Goal: Task Accomplishment & Management: Use online tool/utility

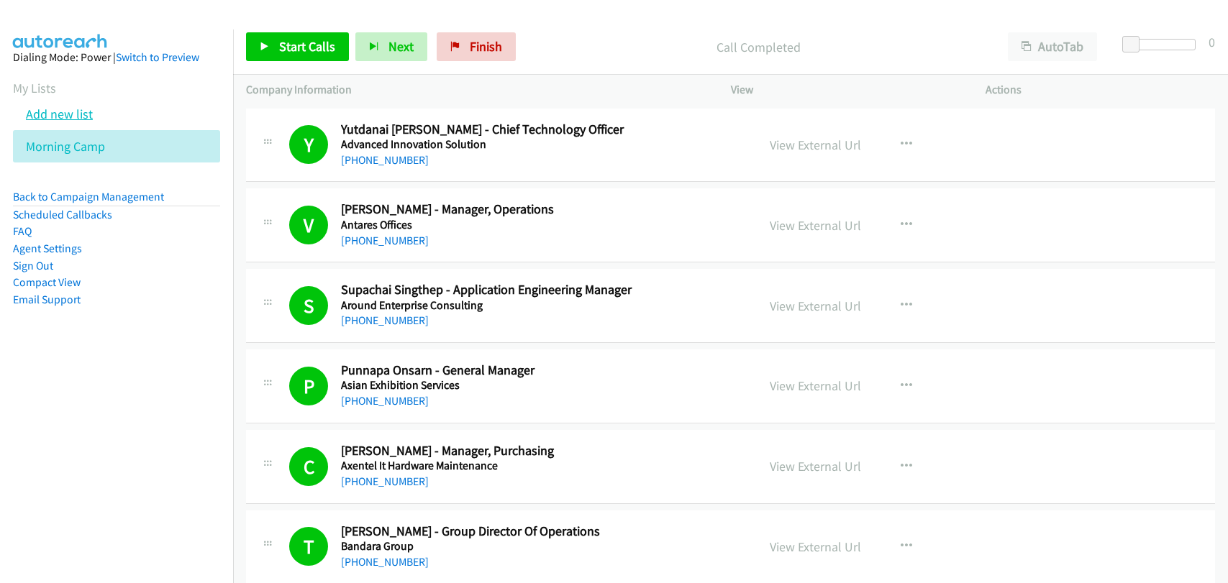
click at [60, 113] on link "Add new list" at bounding box center [59, 114] width 67 height 17
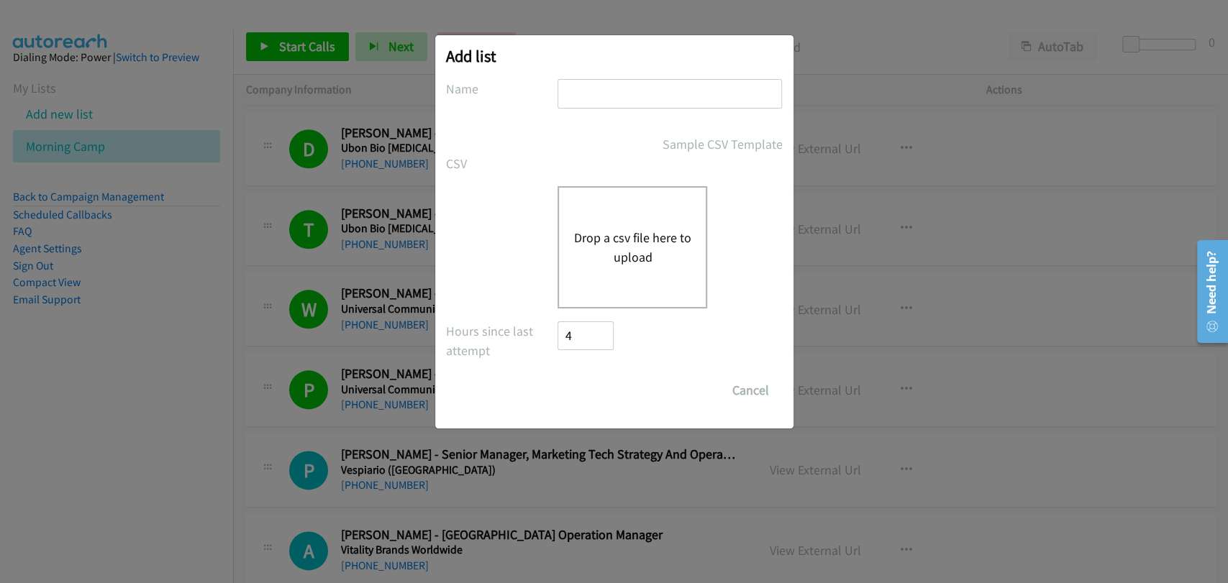
click at [611, 100] on input "text" at bounding box center [670, 93] width 224 height 29
type input "Afternoon Shift"
click at [617, 236] on button "Drop a csv file here to upload" at bounding box center [632, 247] width 118 height 39
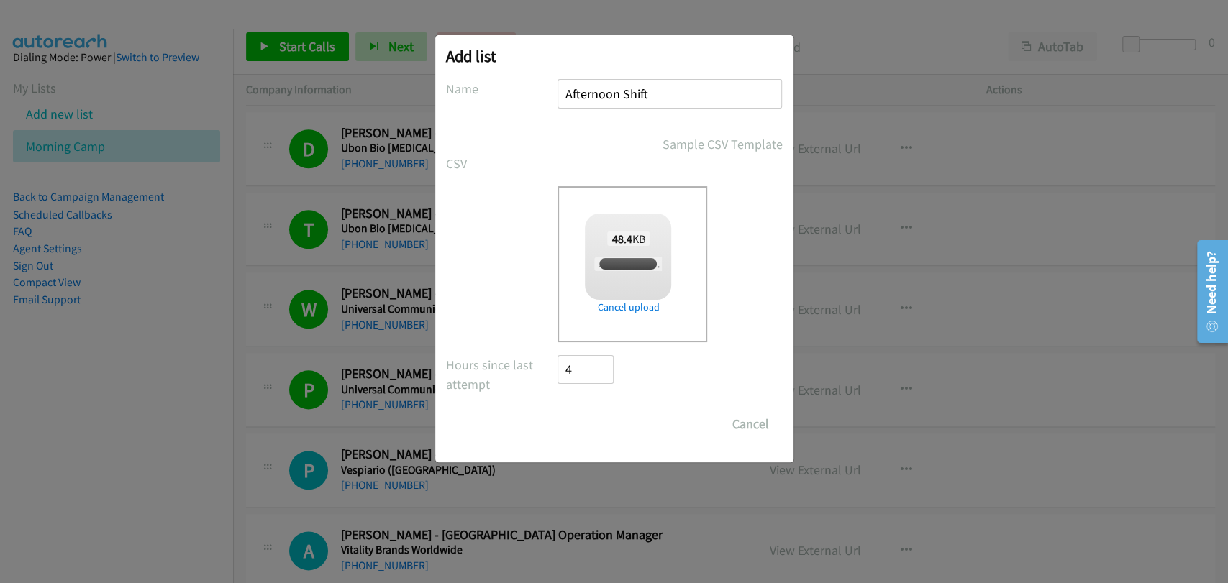
checkbox input "true"
click at [576, 431] on input "Save List" at bounding box center [596, 424] width 76 height 29
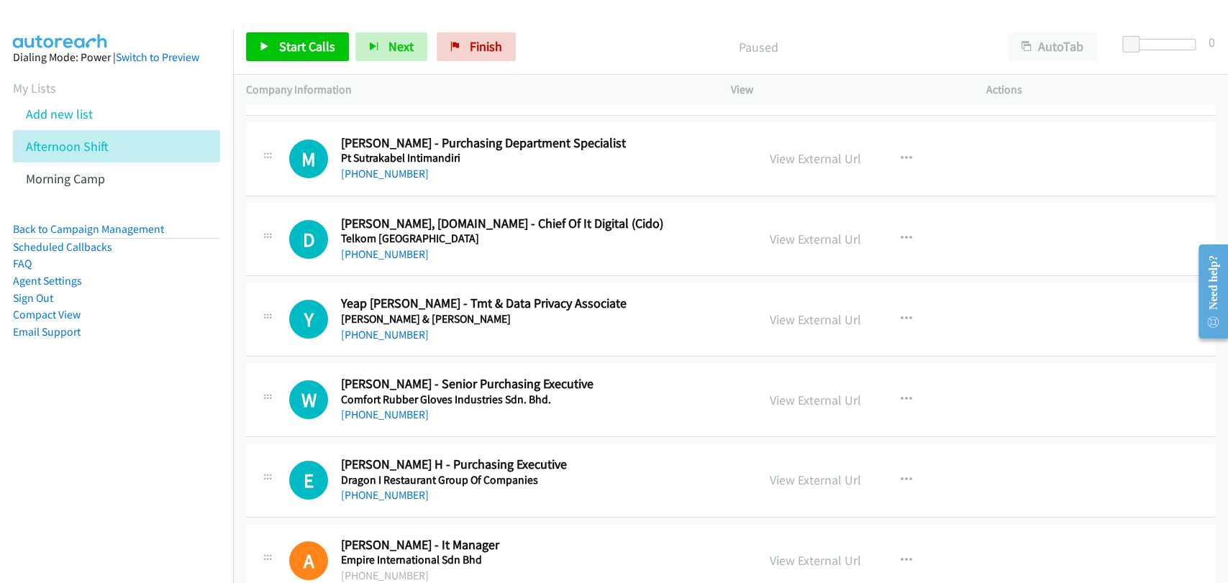
scroll to position [3464, 0]
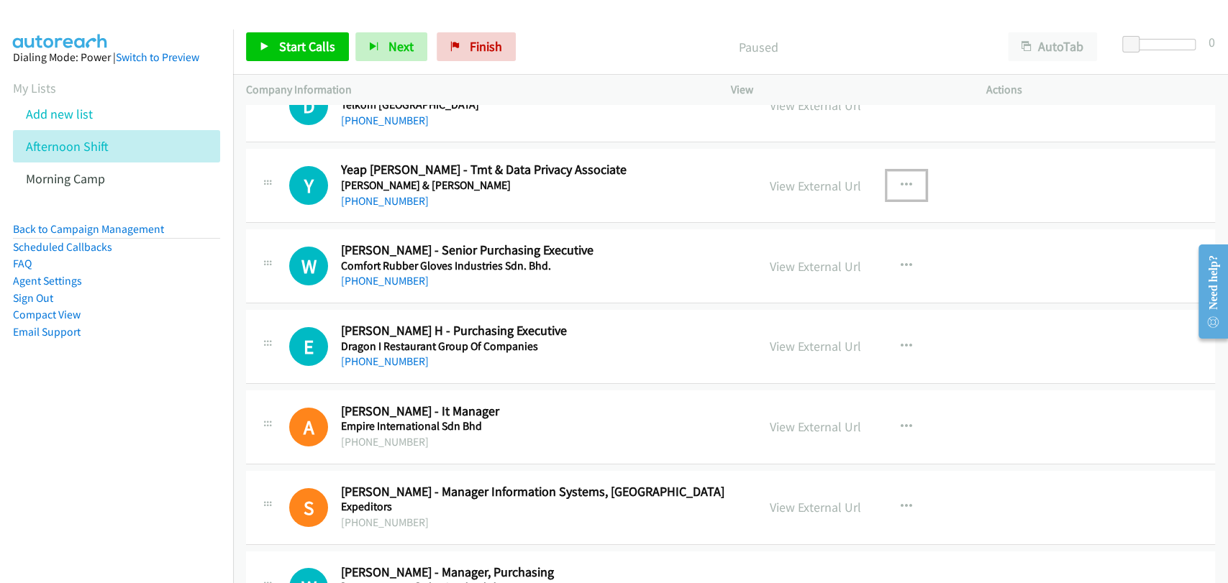
click at [901, 183] on icon "button" at bounding box center [907, 186] width 12 height 12
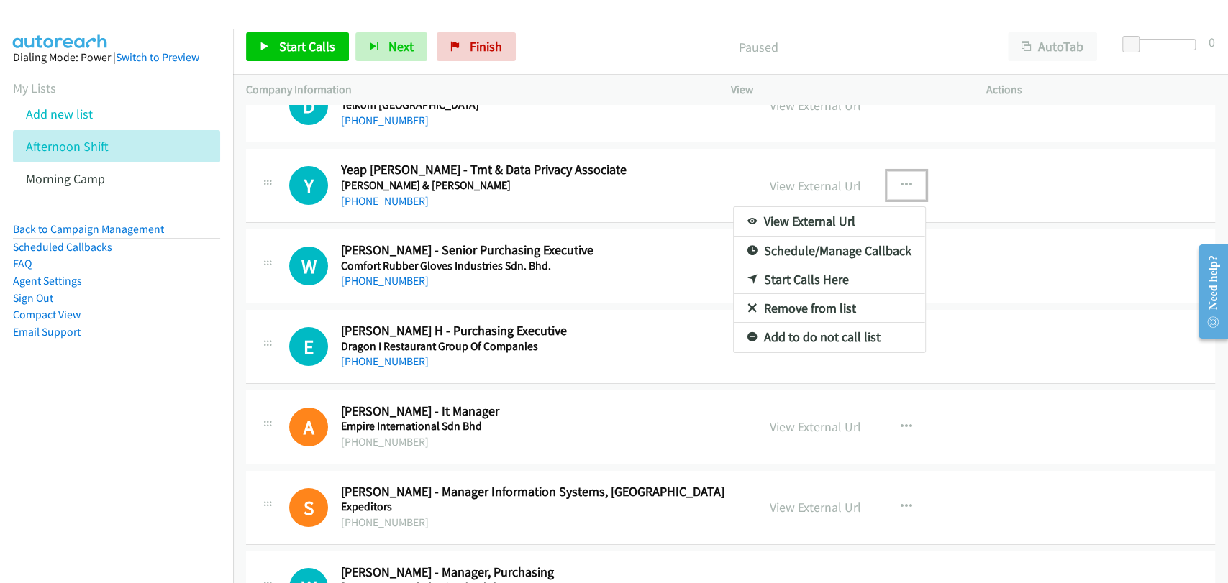
click at [814, 274] on link "Start Calls Here" at bounding box center [829, 279] width 191 height 29
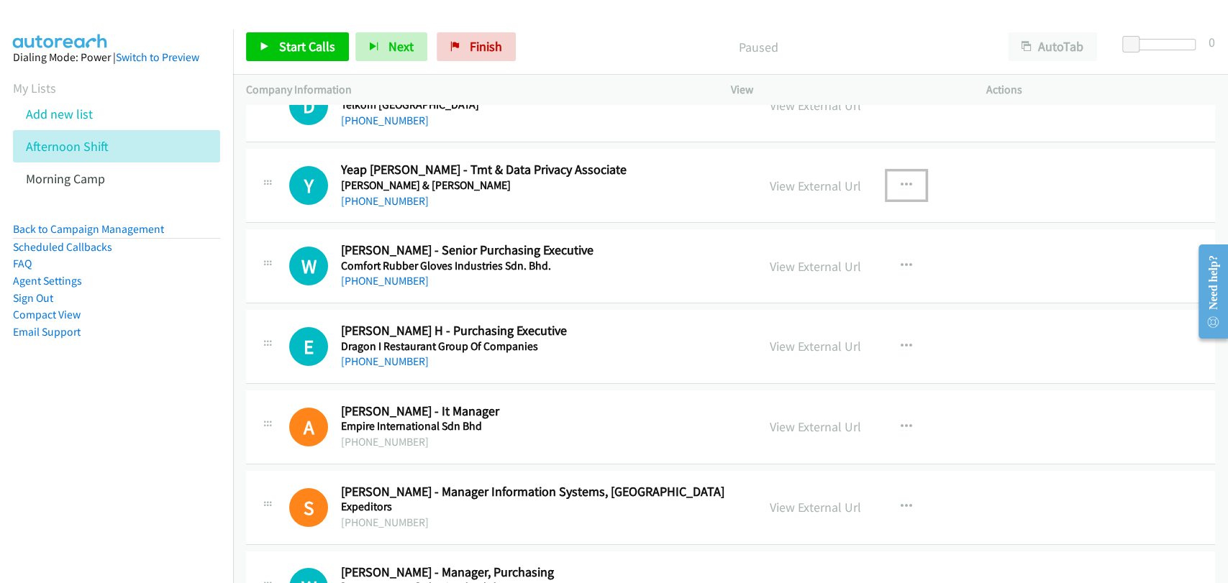
click at [901, 180] on icon "button" at bounding box center [907, 186] width 12 height 12
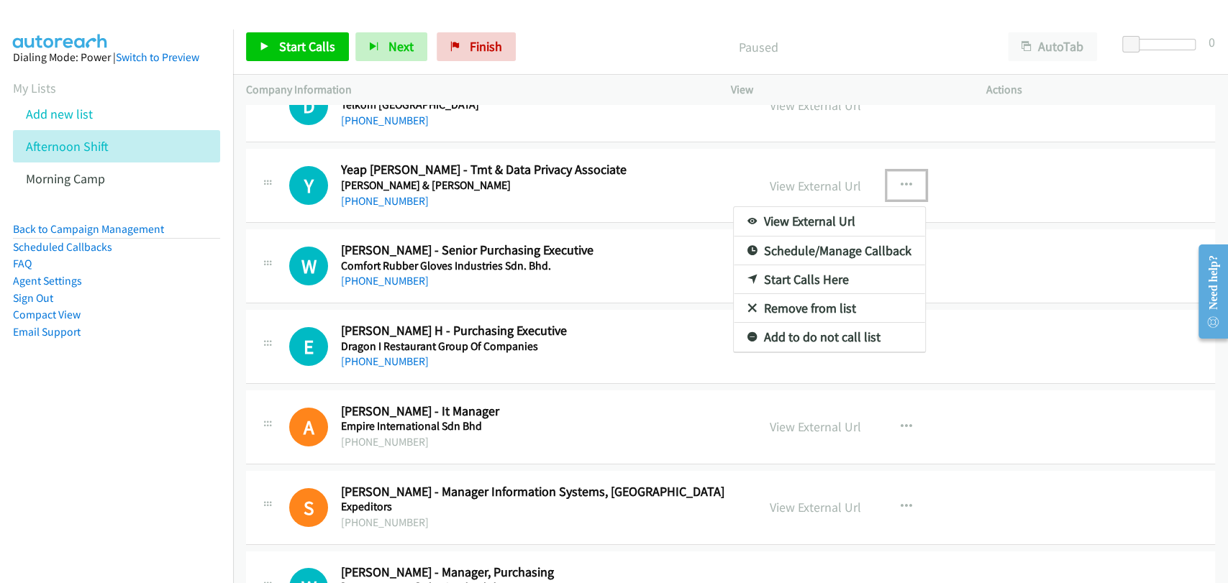
click at [810, 267] on link "Start Calls Here" at bounding box center [829, 279] width 191 height 29
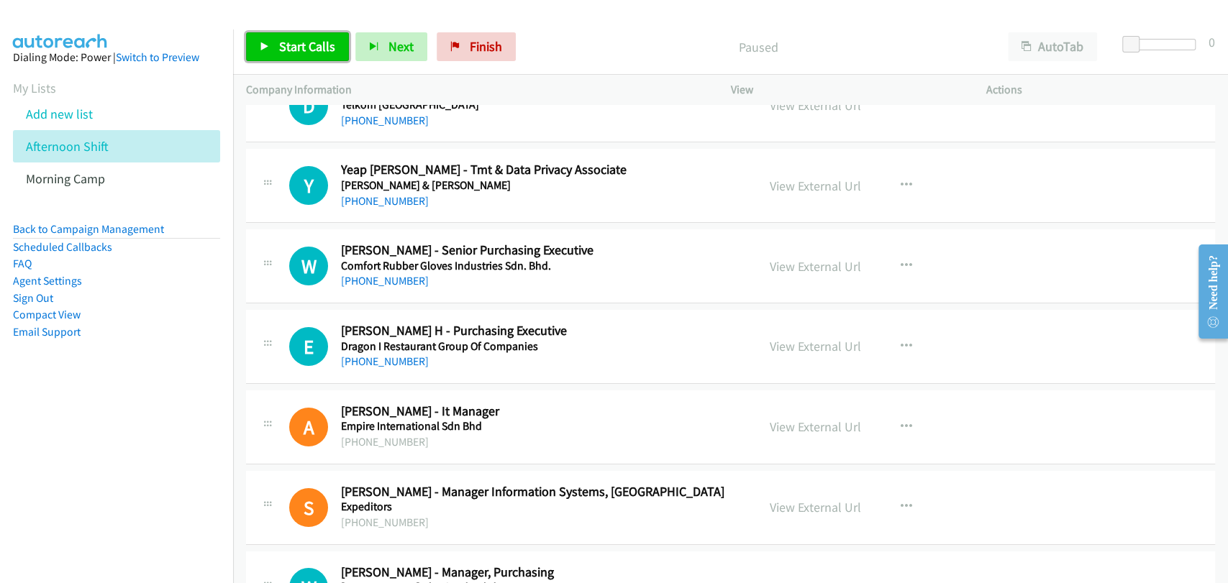
click at [305, 47] on span "Start Calls" at bounding box center [307, 46] width 56 height 17
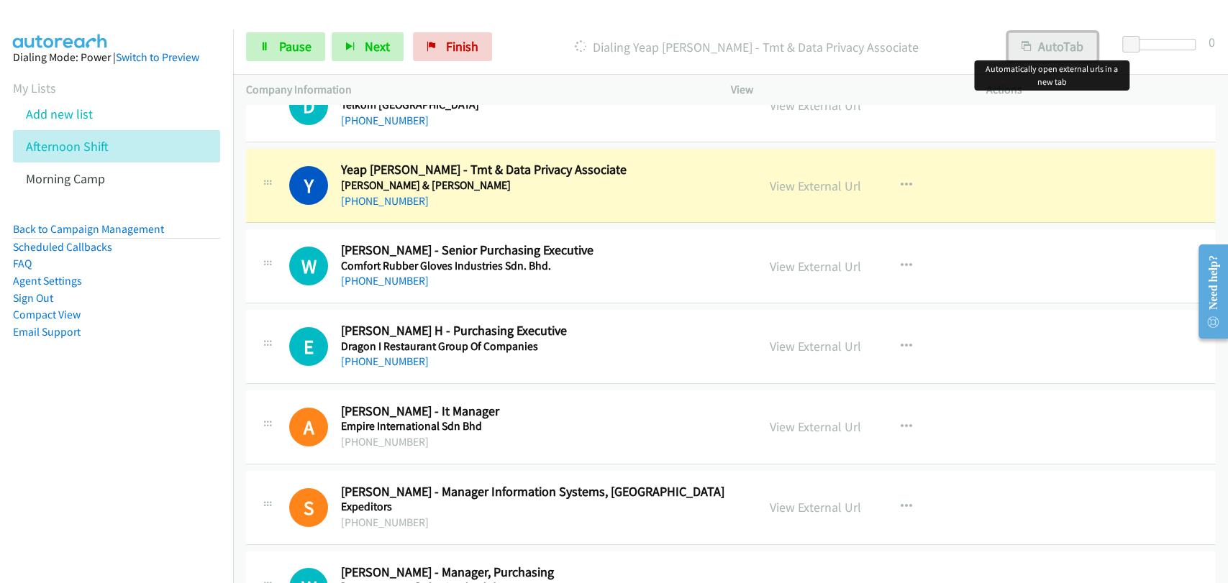
click at [1039, 40] on button "AutoTab" at bounding box center [1052, 46] width 89 height 29
click at [294, 53] on span "Pause" at bounding box center [295, 46] width 32 height 17
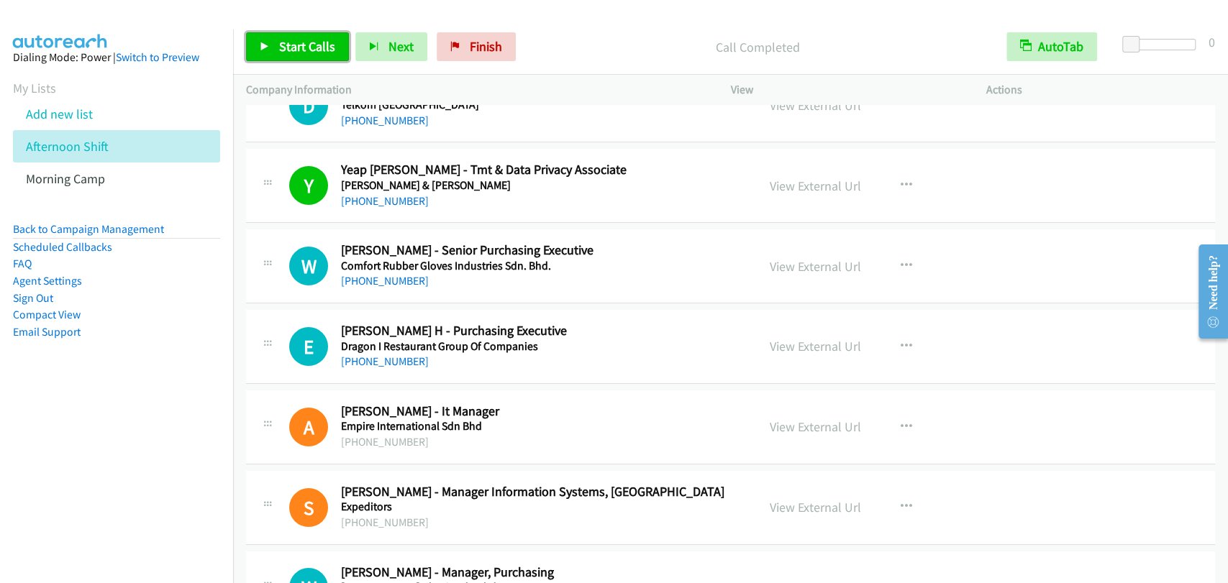
click at [293, 50] on span "Start Calls" at bounding box center [307, 46] width 56 height 17
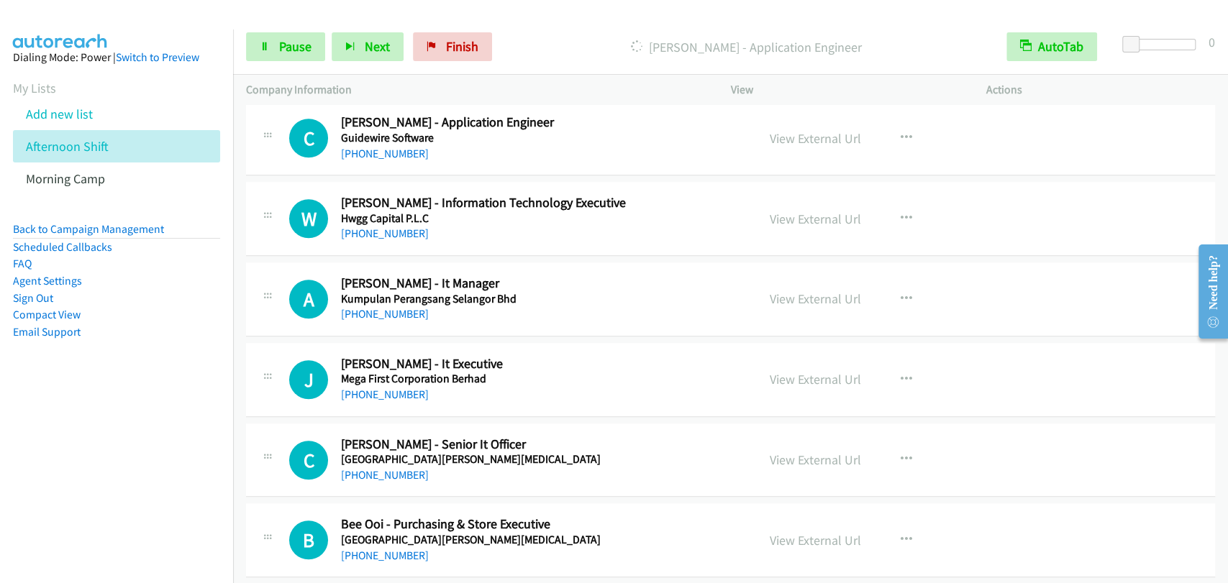
scroll to position [4129, 0]
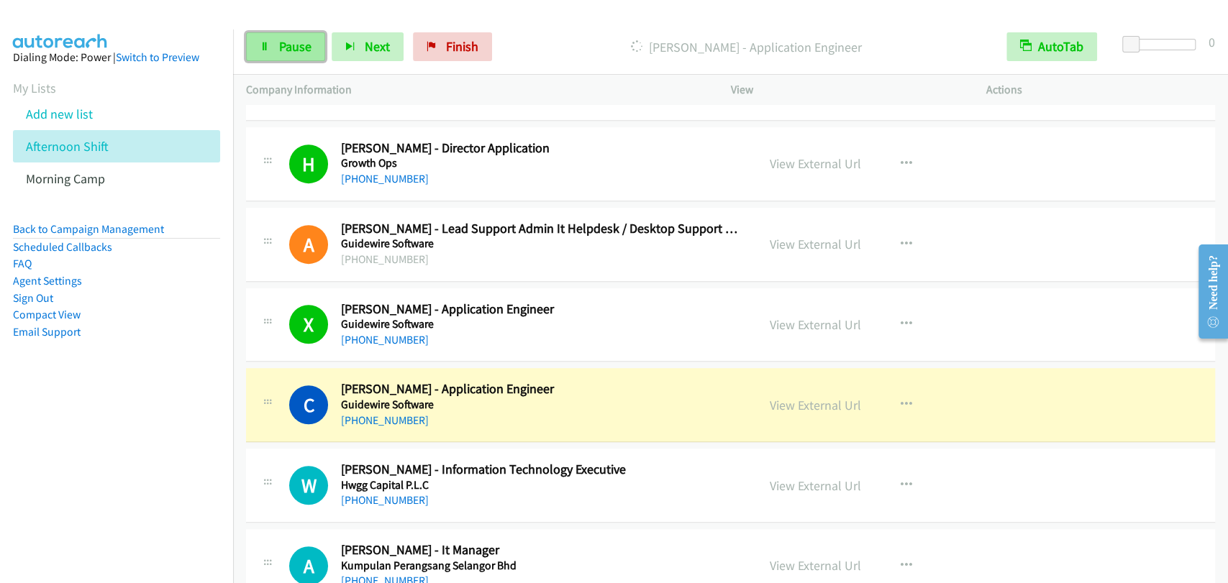
drag, startPoint x: 269, startPoint y: 41, endPoint x: 282, endPoint y: 47, distance: 14.2
click at [269, 42] on icon at bounding box center [265, 47] width 10 height 10
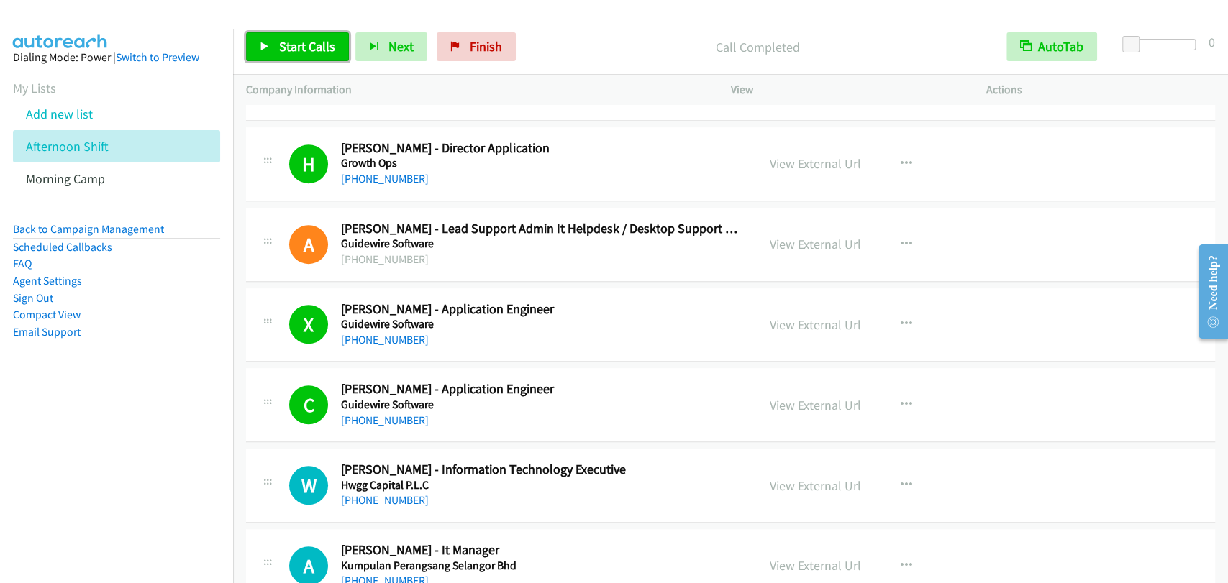
click at [327, 42] on span "Start Calls" at bounding box center [307, 46] width 56 height 17
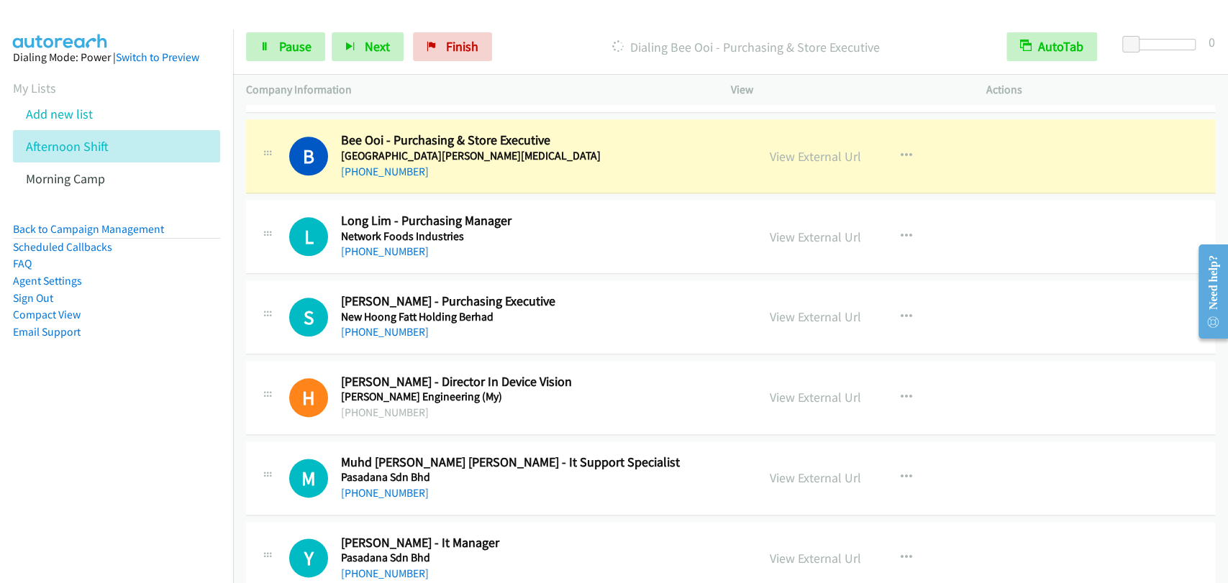
scroll to position [4796, 0]
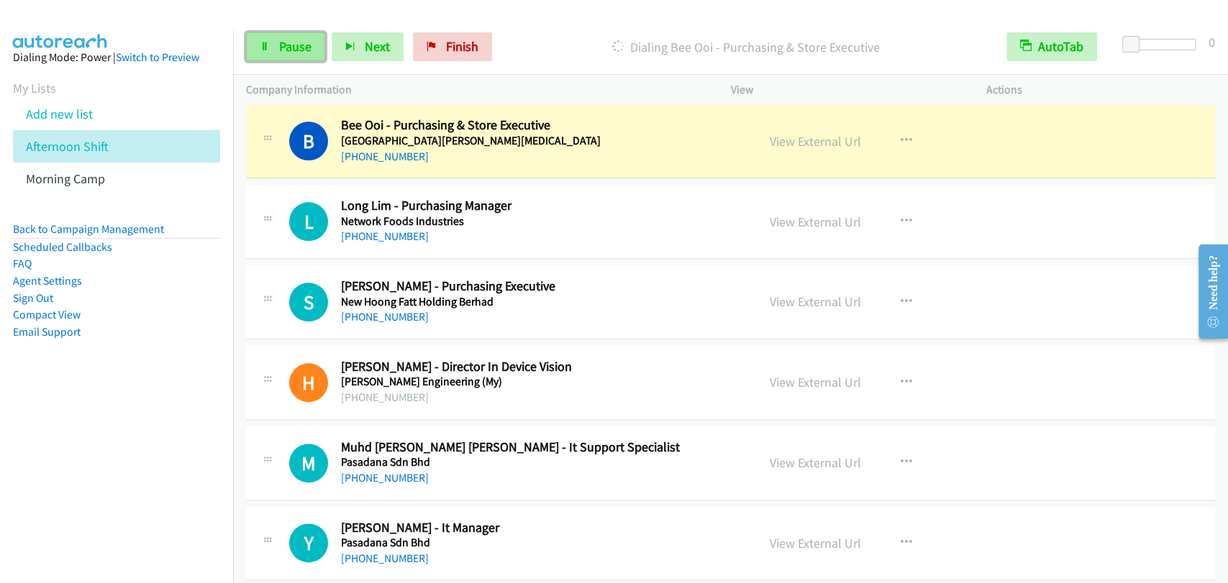
click at [298, 42] on span "Pause" at bounding box center [295, 46] width 32 height 17
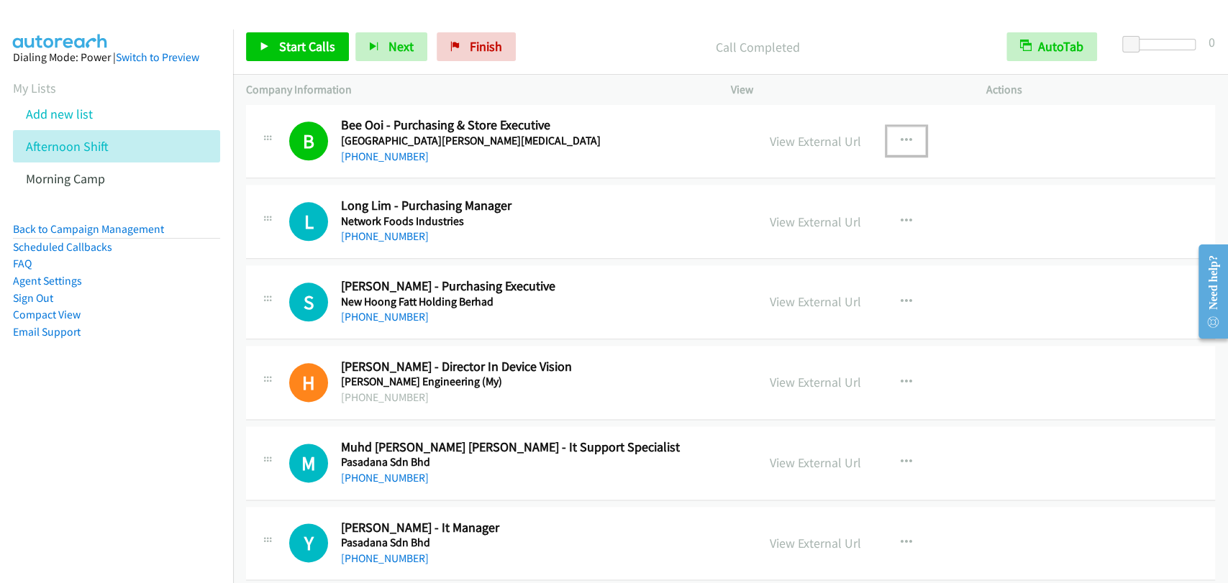
click at [901, 140] on icon "button" at bounding box center [907, 141] width 12 height 12
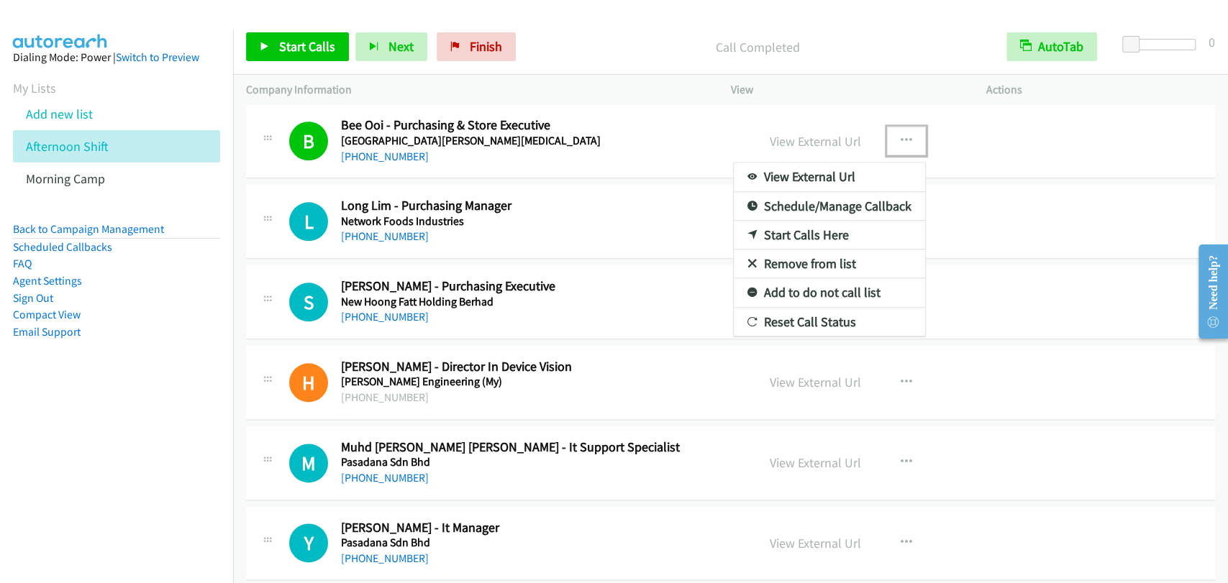
click at [794, 261] on link "Remove from list" at bounding box center [829, 264] width 191 height 29
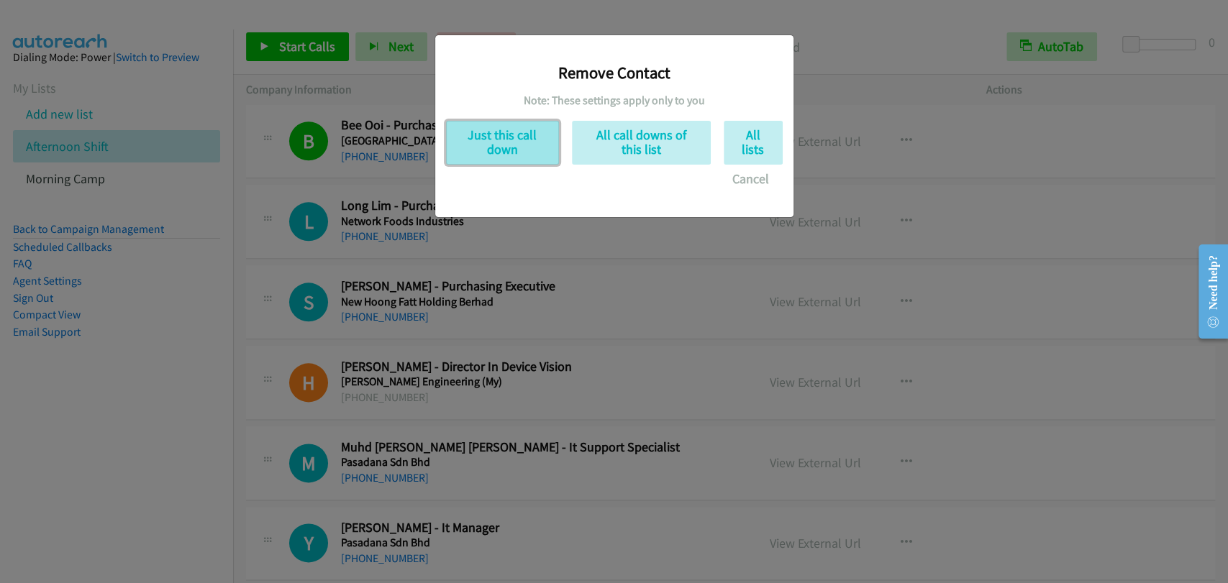
click at [497, 150] on button "Just this call down" at bounding box center [502, 143] width 113 height 44
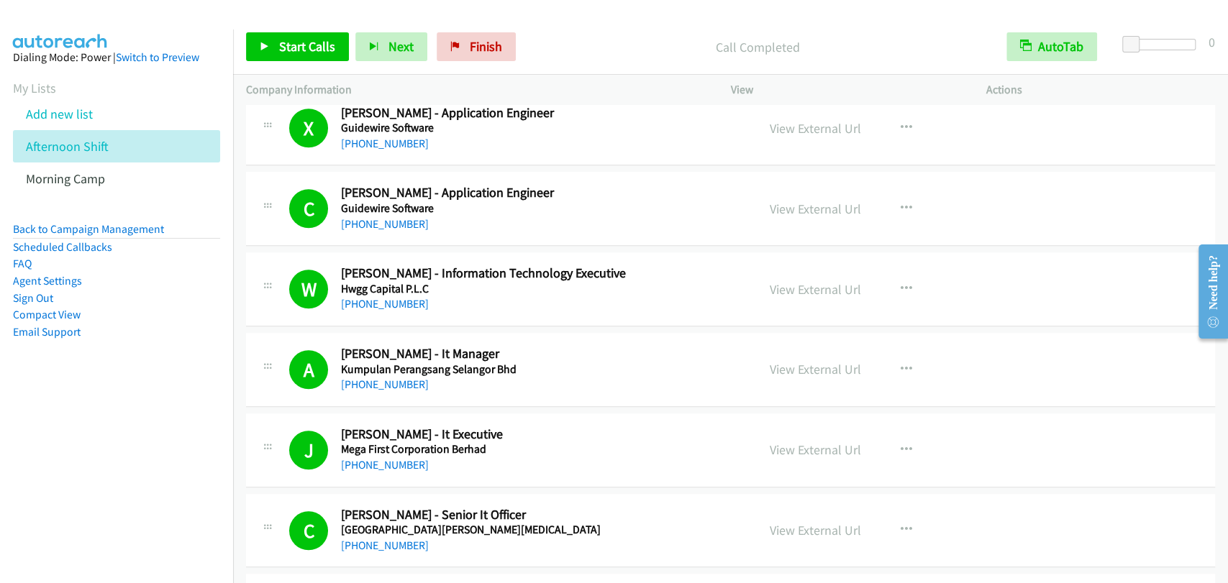
scroll to position [4316, 0]
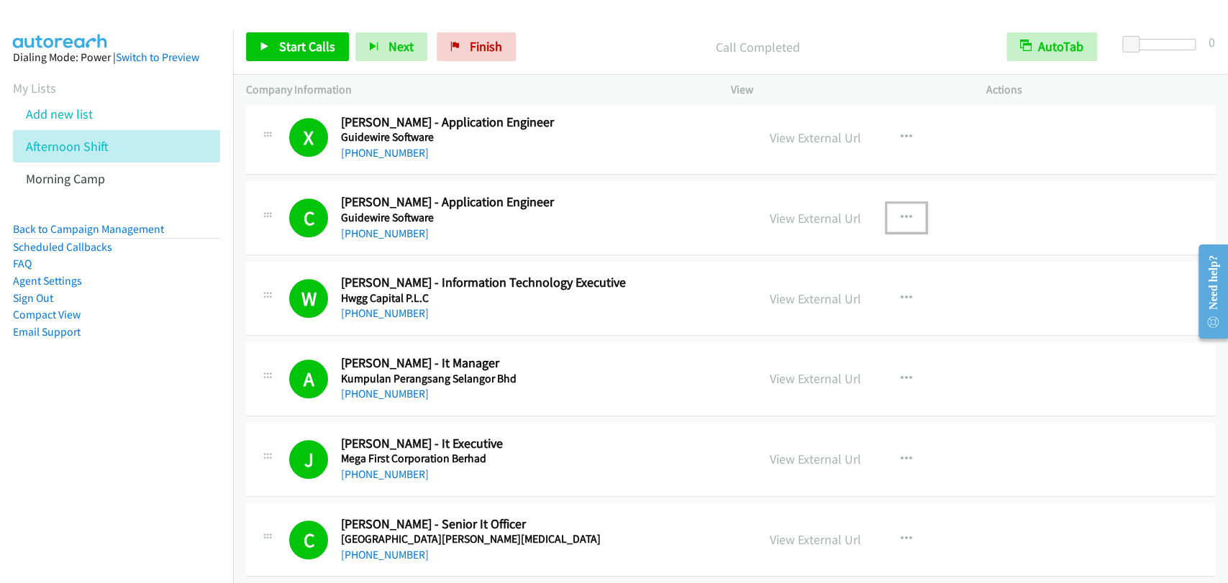
click at [896, 218] on button "button" at bounding box center [906, 218] width 39 height 29
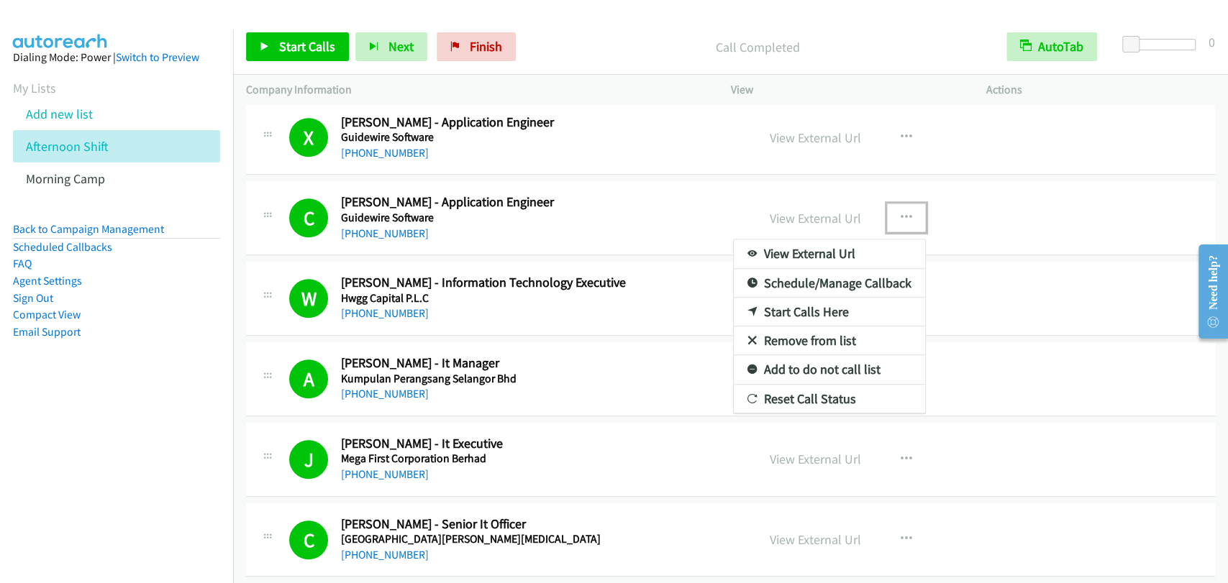
click at [805, 331] on link "Remove from list" at bounding box center [829, 341] width 191 height 29
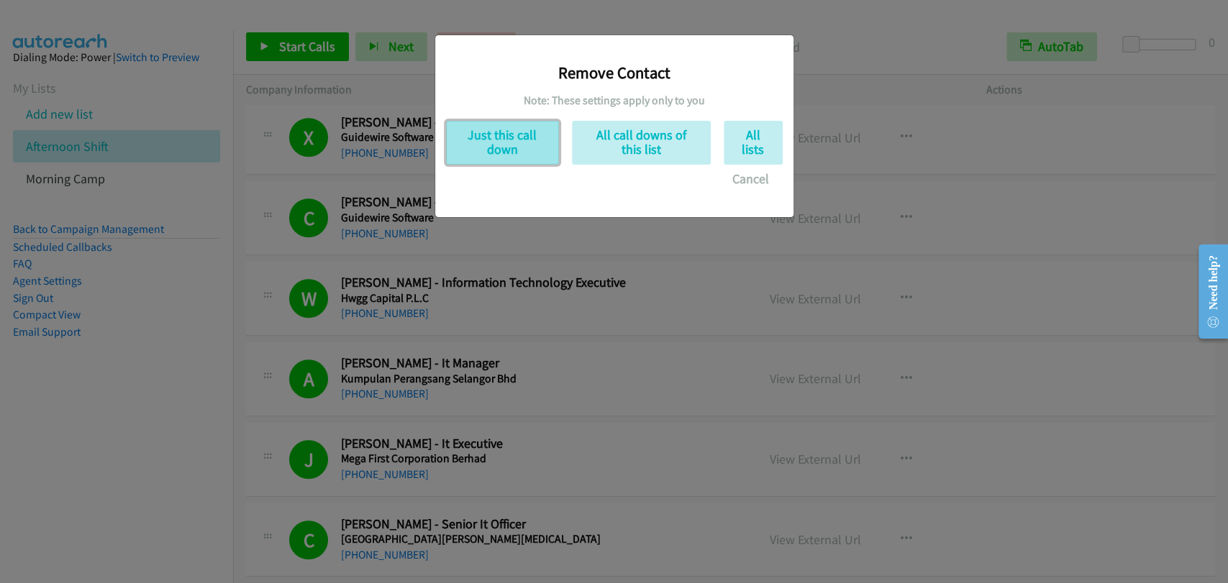
click at [492, 145] on button "Just this call down" at bounding box center [502, 143] width 113 height 44
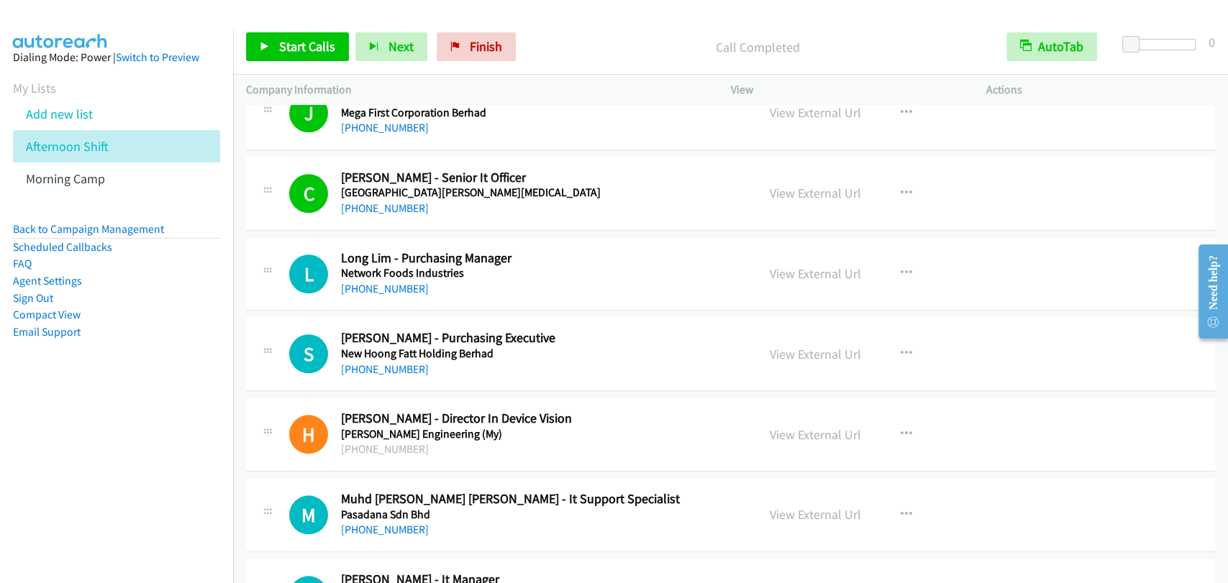
scroll to position [4716, 0]
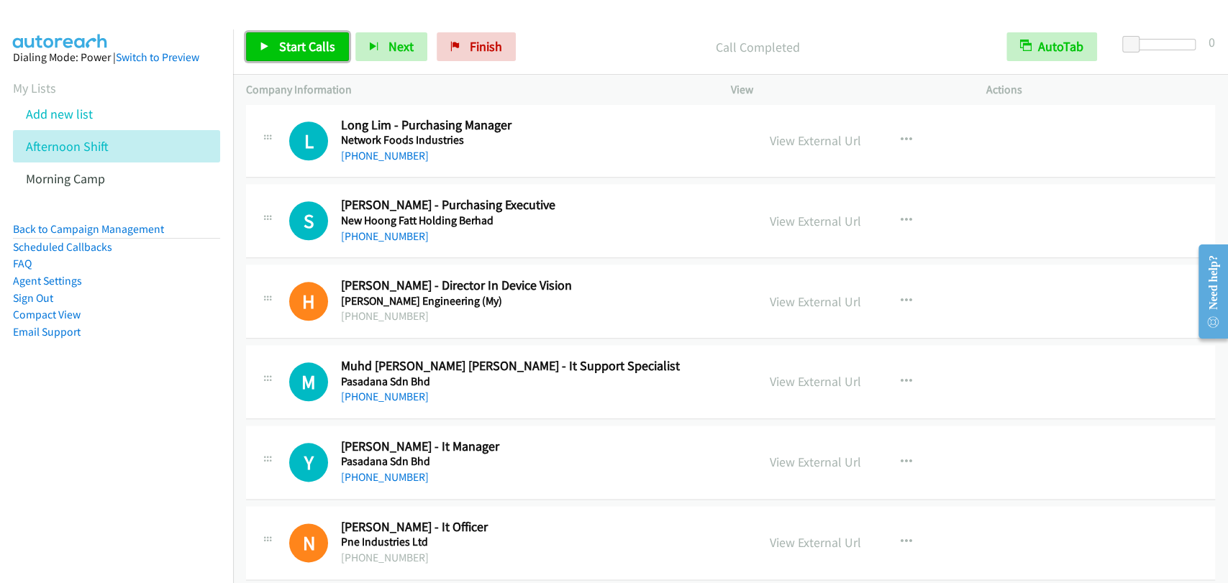
click at [307, 53] on span "Start Calls" at bounding box center [307, 46] width 56 height 17
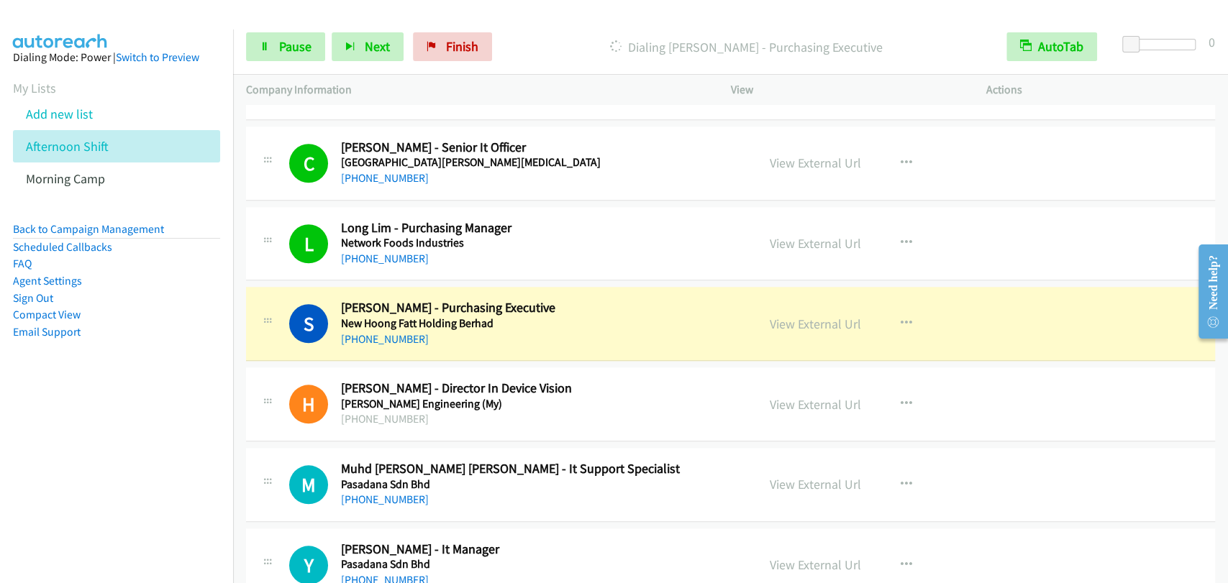
scroll to position [4583, 0]
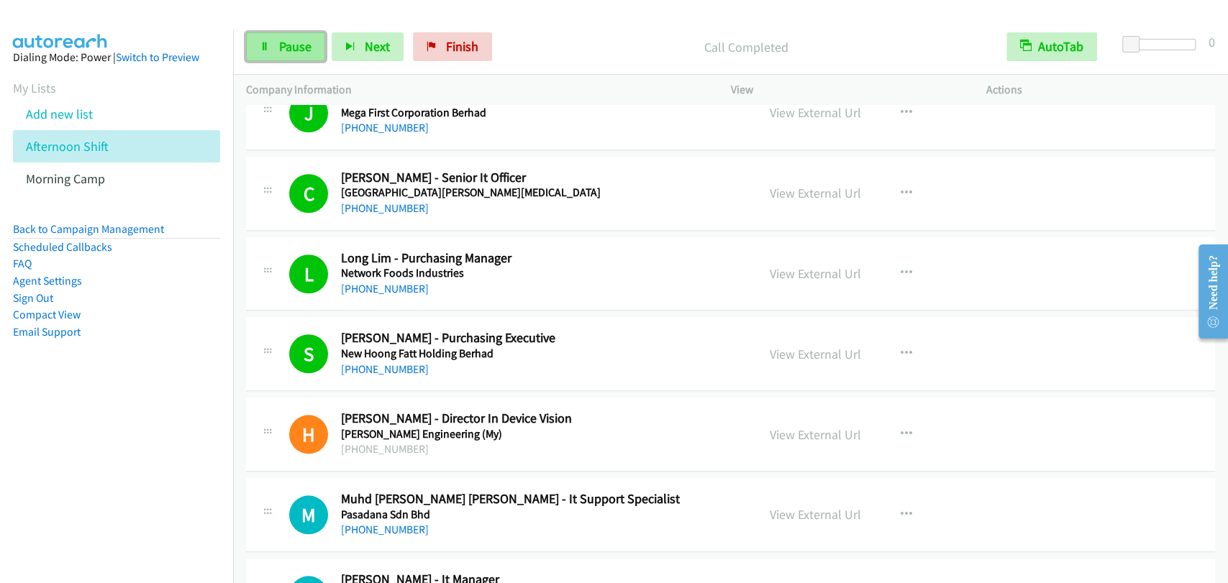
click at [309, 50] on span "Pause" at bounding box center [295, 46] width 32 height 17
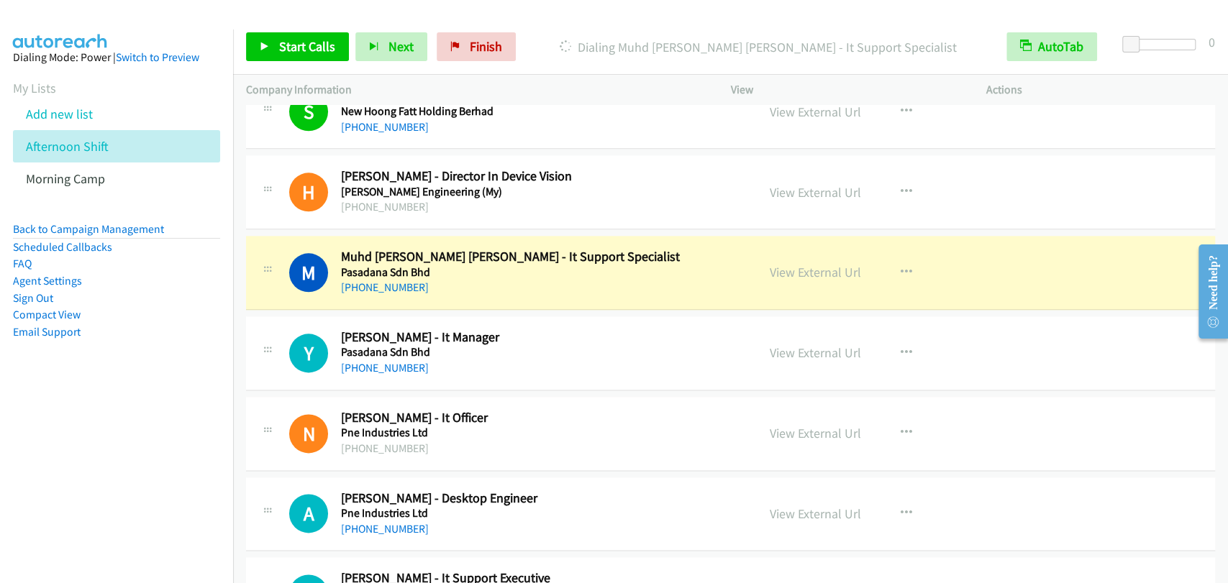
scroll to position [4849, 0]
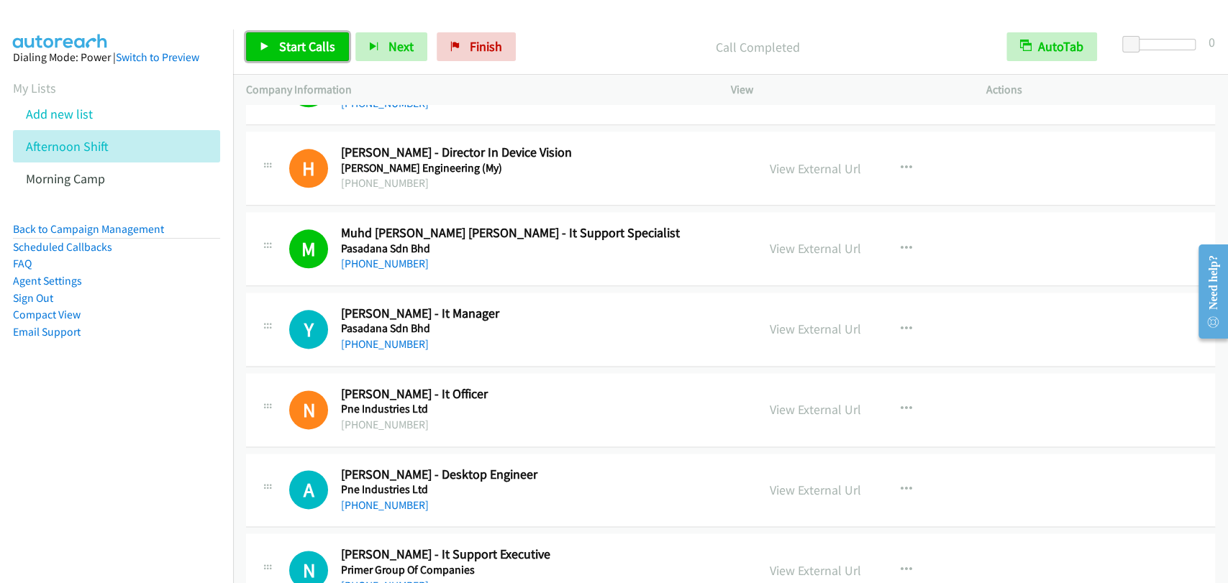
click at [331, 58] on link "Start Calls" at bounding box center [297, 46] width 103 height 29
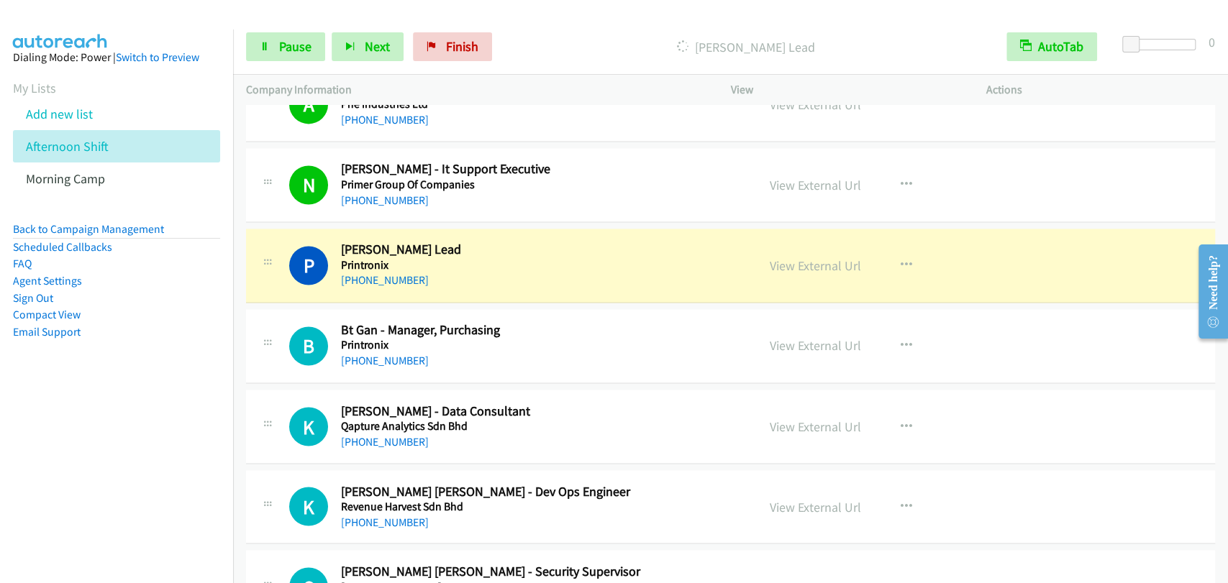
scroll to position [5249, 0]
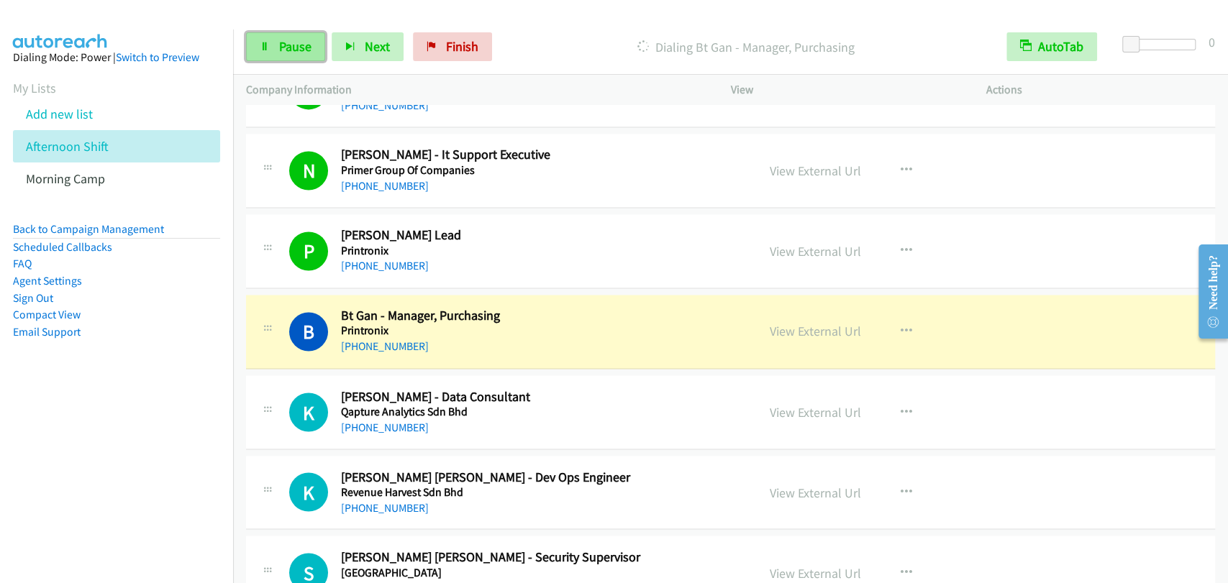
click at [284, 32] on link "Pause" at bounding box center [285, 46] width 79 height 29
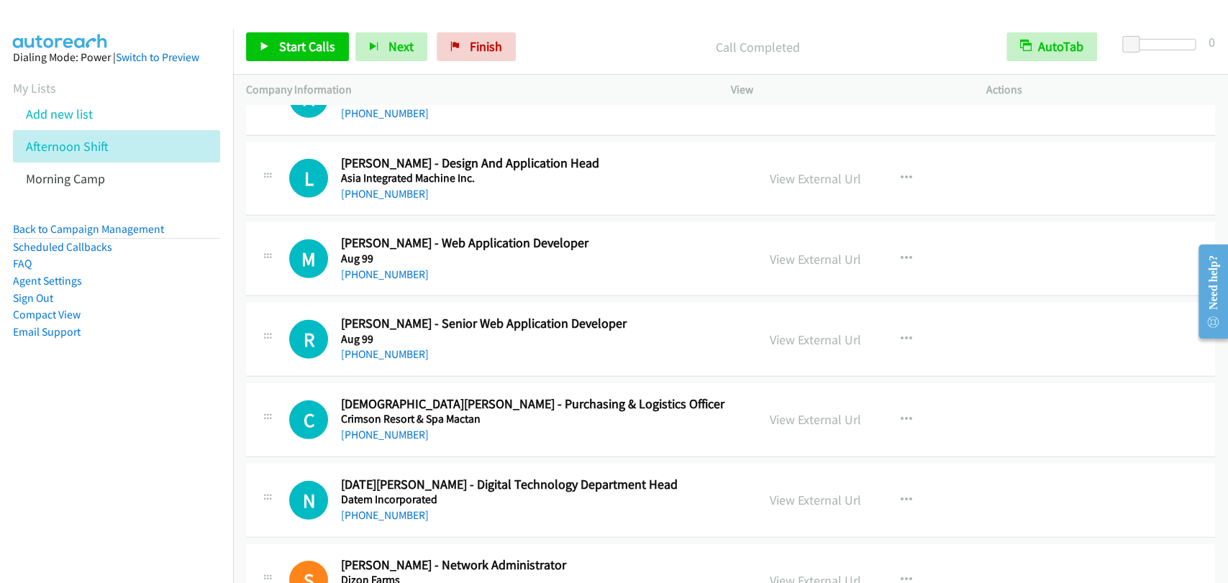
scroll to position [6581, 0]
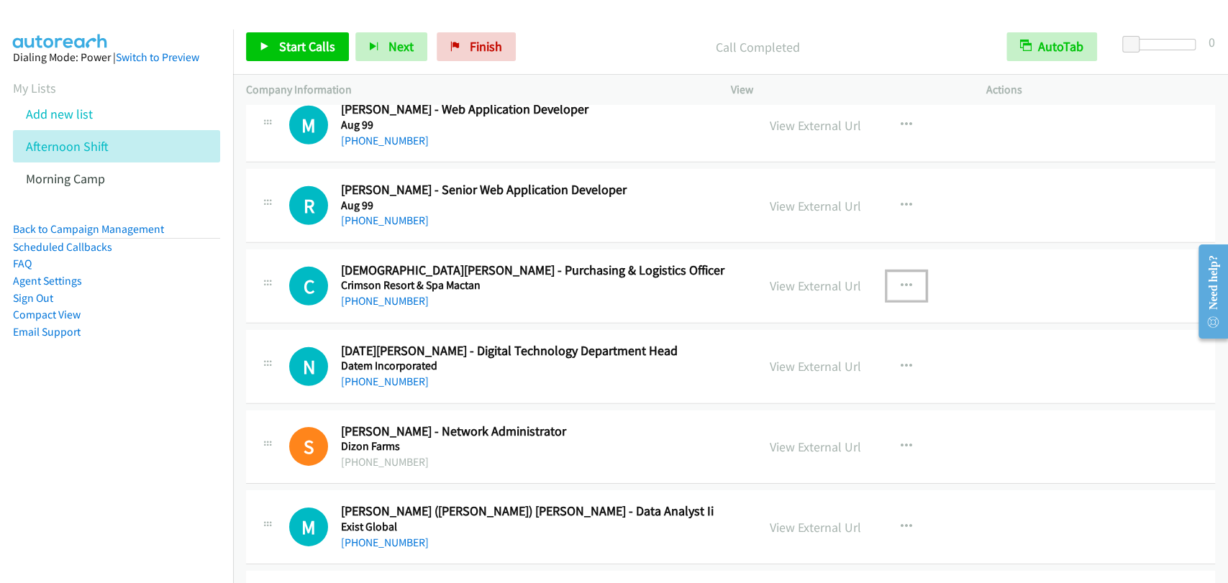
click at [909, 272] on button "button" at bounding box center [906, 286] width 39 height 29
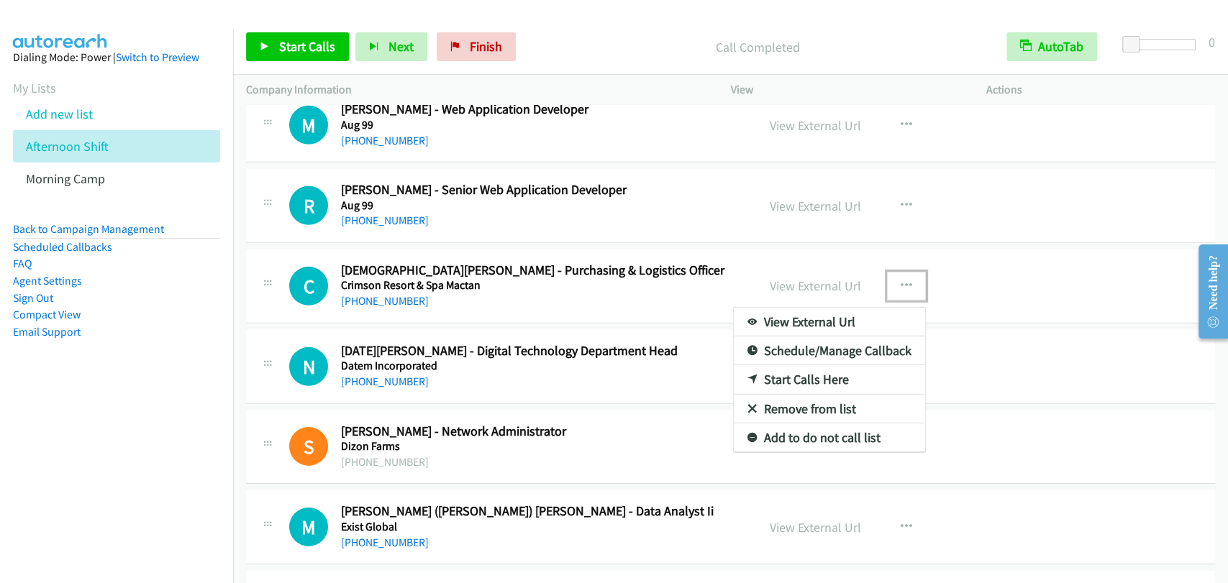
click at [818, 395] on link "Remove from list" at bounding box center [829, 409] width 191 height 29
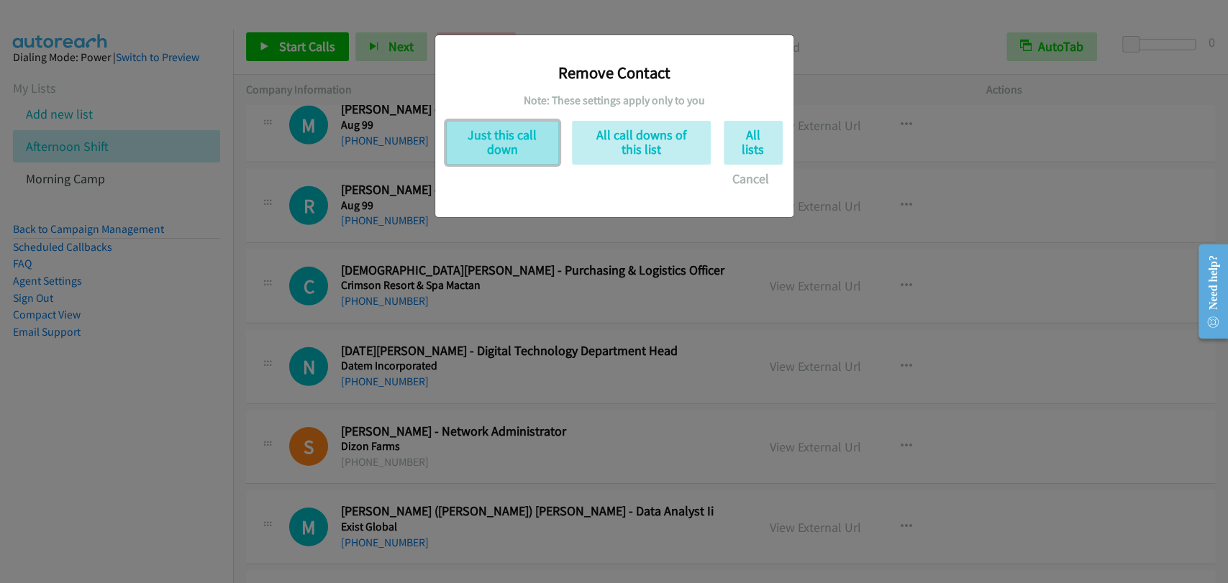
click at [506, 135] on button "Just this call down" at bounding box center [502, 143] width 113 height 44
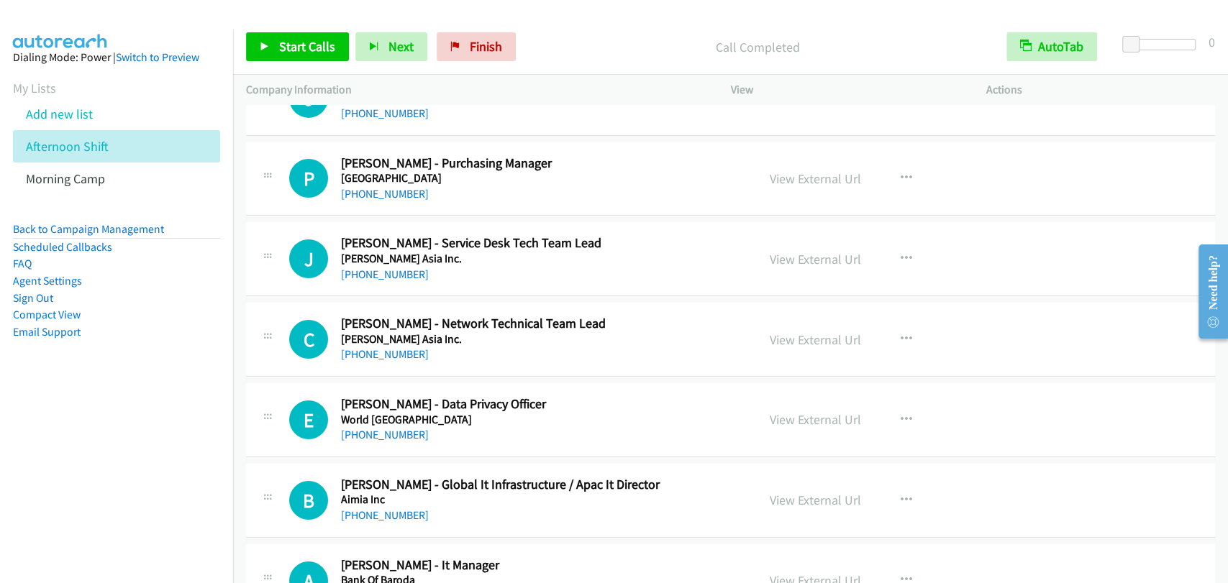
scroll to position [10578, 0]
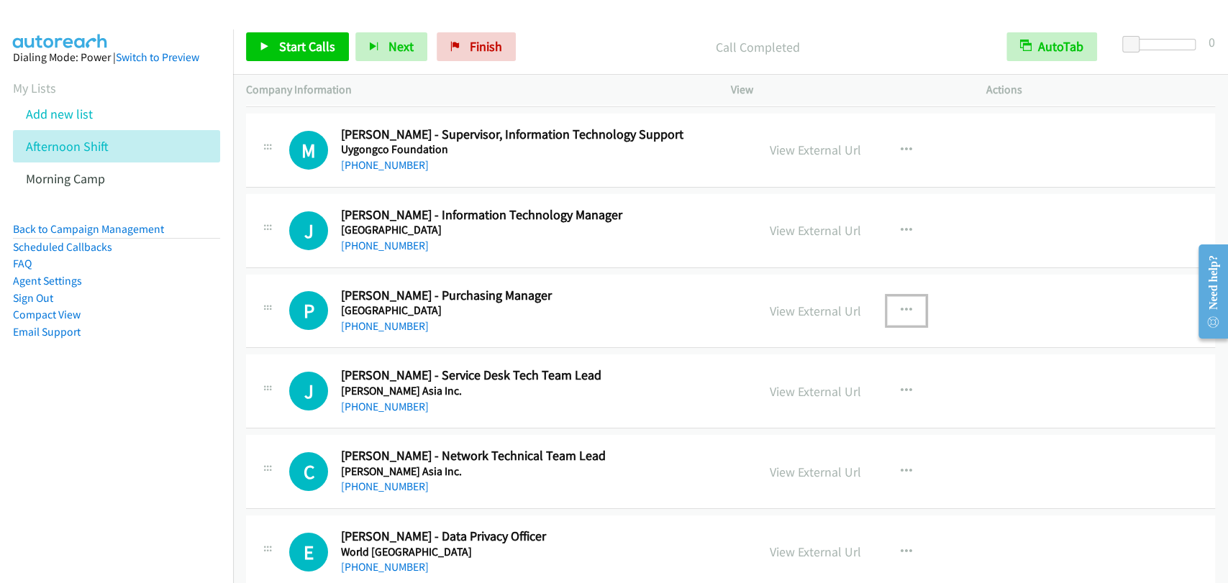
click at [903, 308] on button "button" at bounding box center [906, 310] width 39 height 29
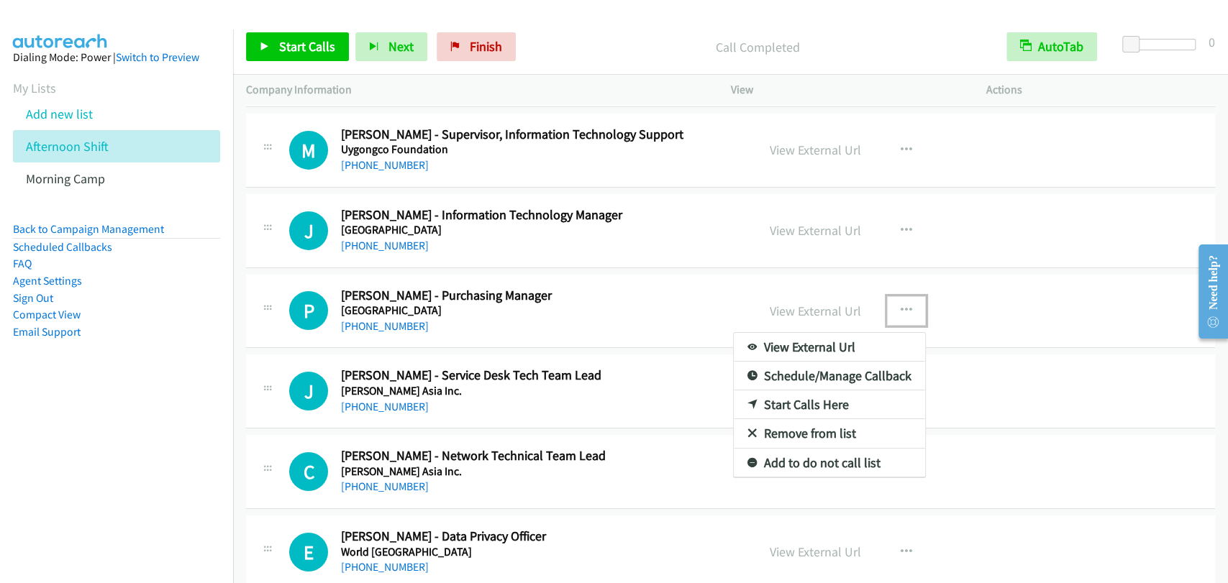
click at [799, 419] on link "Remove from list" at bounding box center [829, 433] width 191 height 29
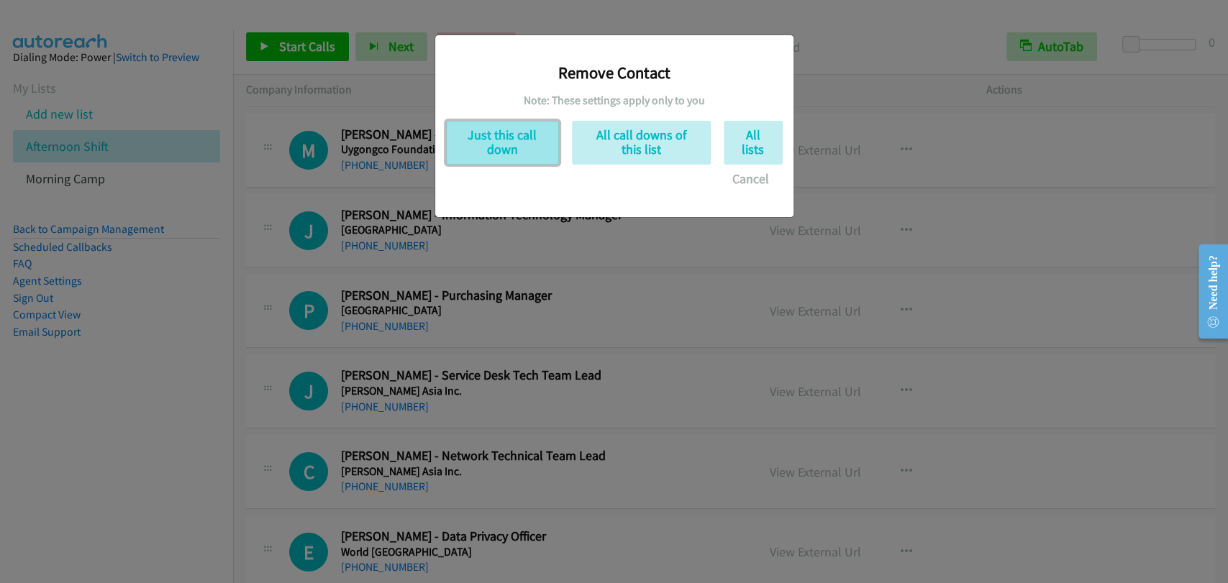
click at [500, 157] on button "Just this call down" at bounding box center [502, 143] width 113 height 44
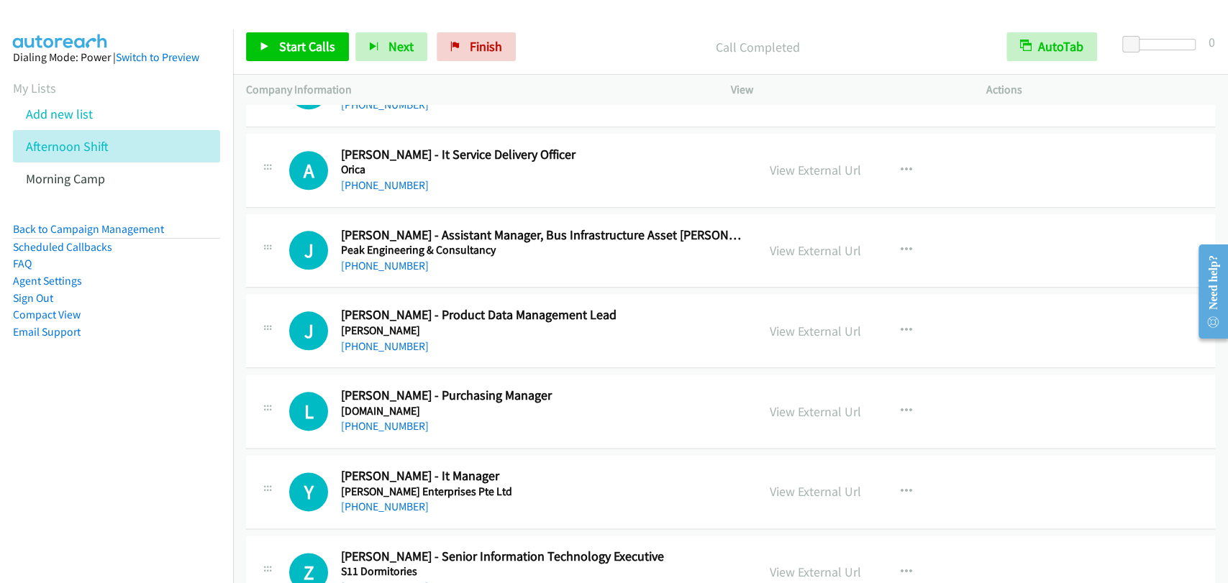
scroll to position [15907, 0]
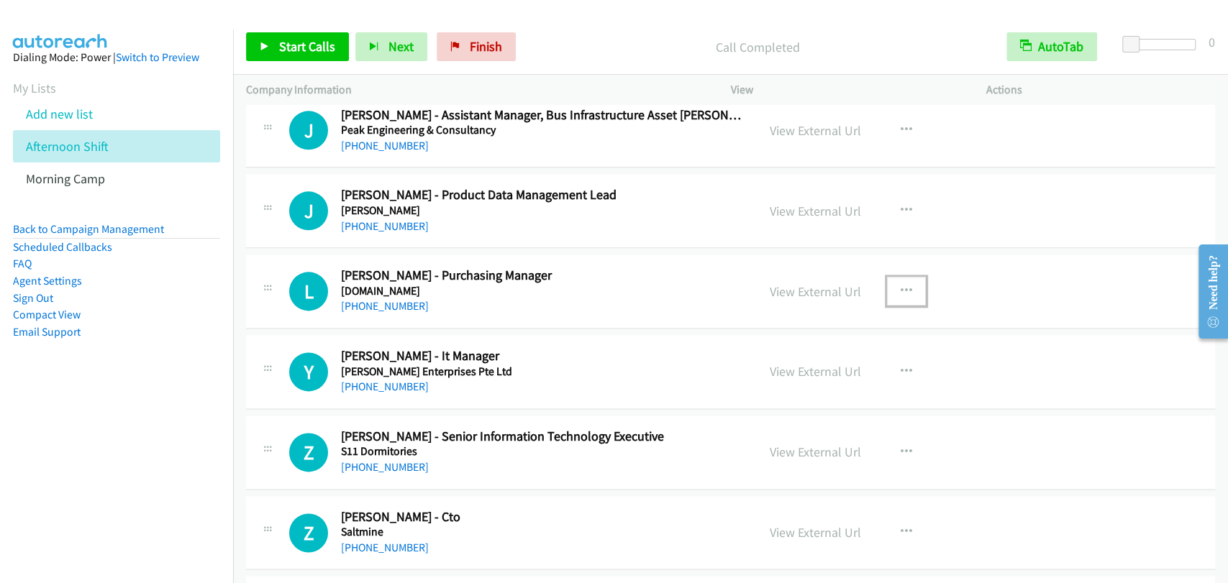
click at [901, 286] on icon "button" at bounding box center [907, 292] width 12 height 12
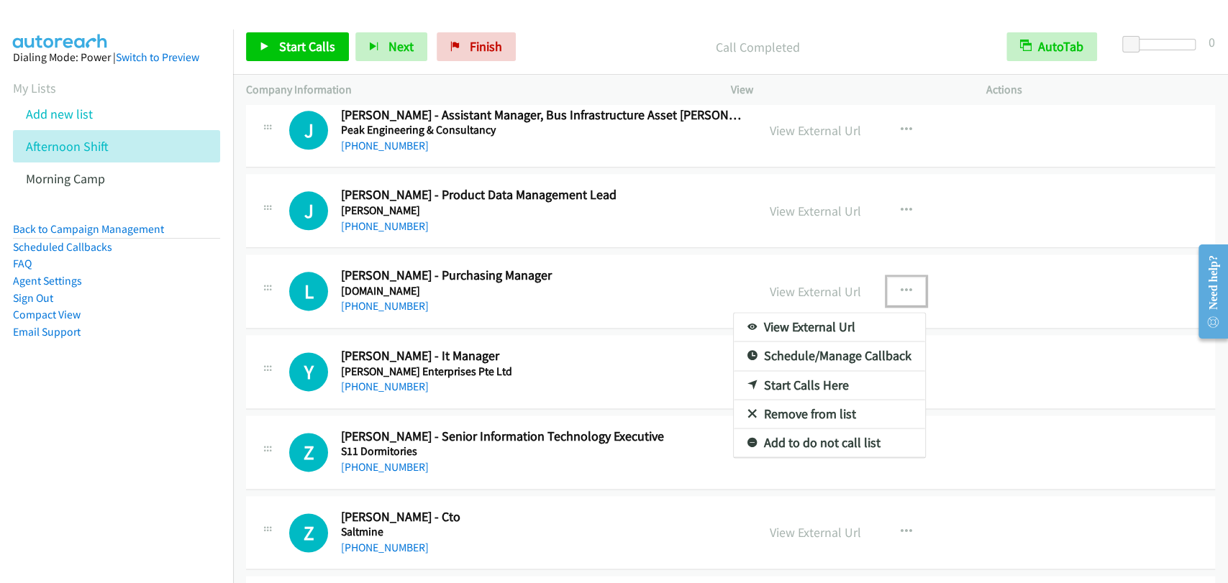
click at [772, 400] on link "Remove from list" at bounding box center [829, 414] width 191 height 29
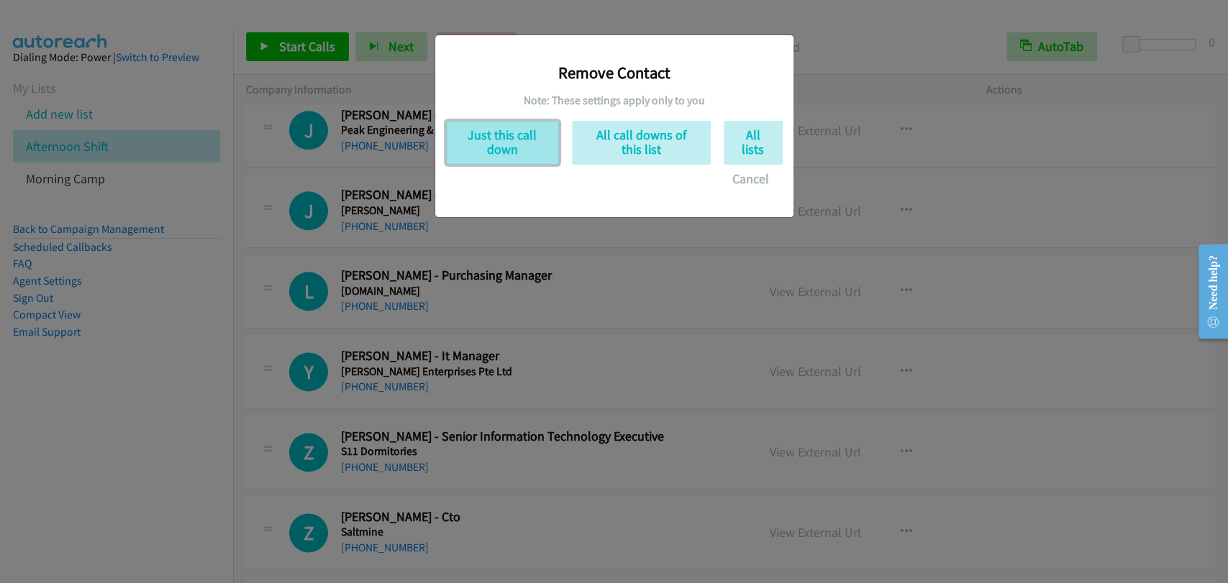
click at [510, 155] on button "Just this call down" at bounding box center [502, 143] width 113 height 44
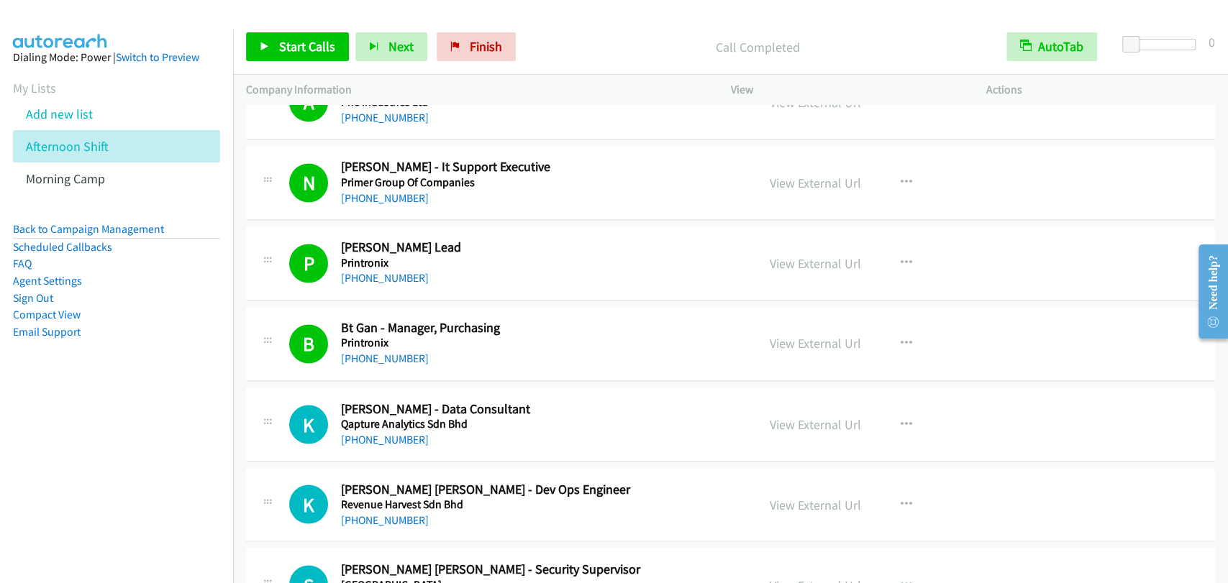
scroll to position [5420, 0]
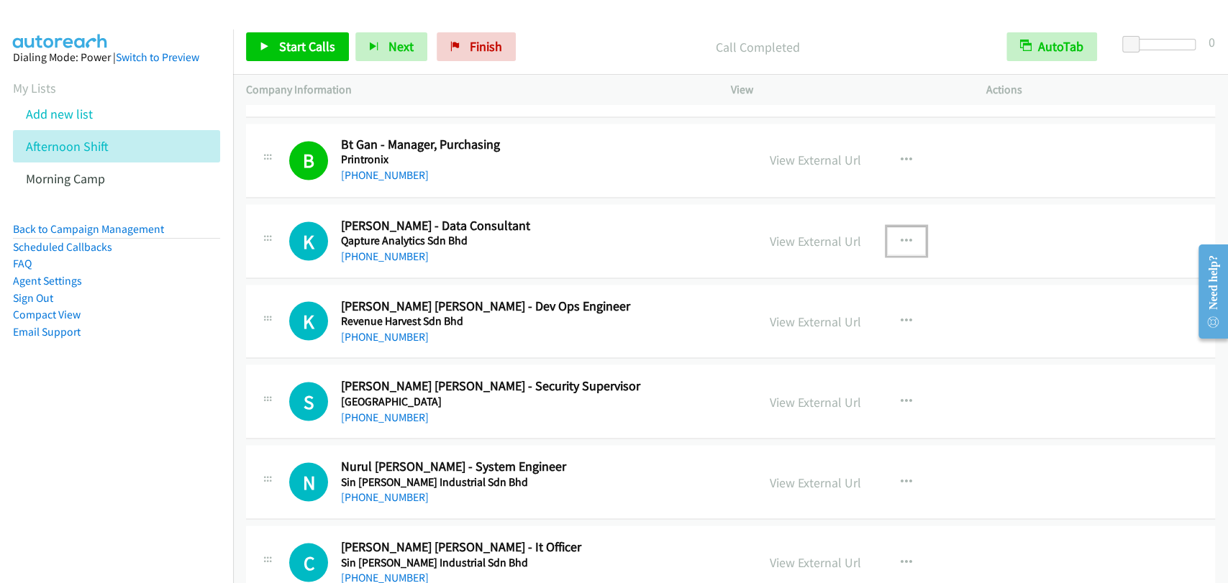
click at [904, 235] on icon "button" at bounding box center [907, 241] width 12 height 12
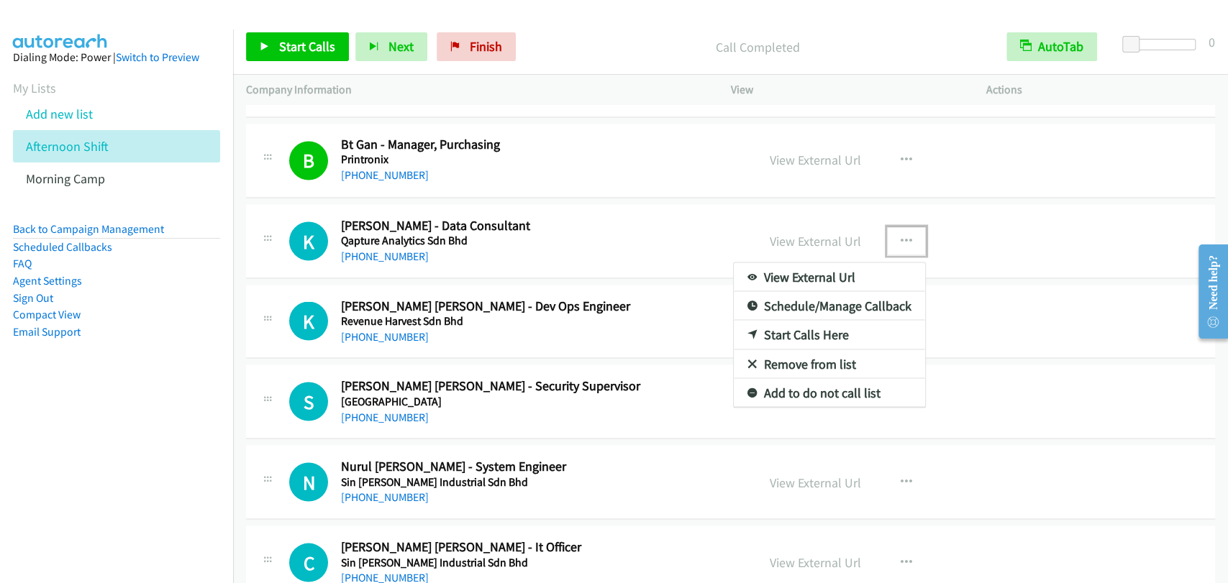
click at [809, 325] on link "Start Calls Here" at bounding box center [829, 334] width 191 height 29
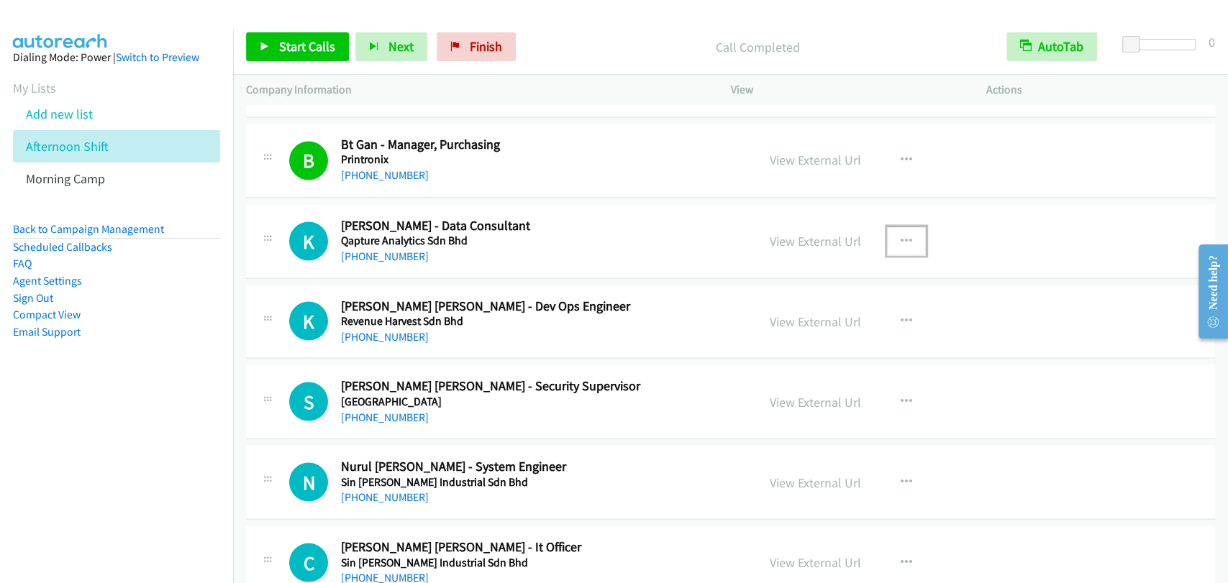
click at [901, 235] on icon "button" at bounding box center [907, 241] width 12 height 12
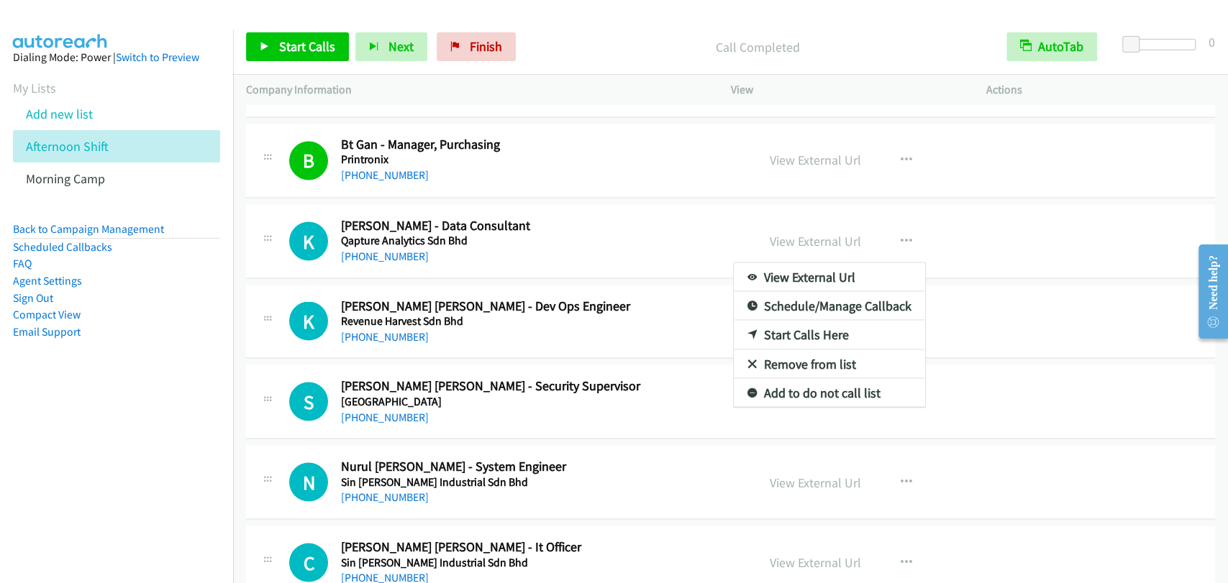
click at [298, 53] on div at bounding box center [614, 291] width 1228 height 583
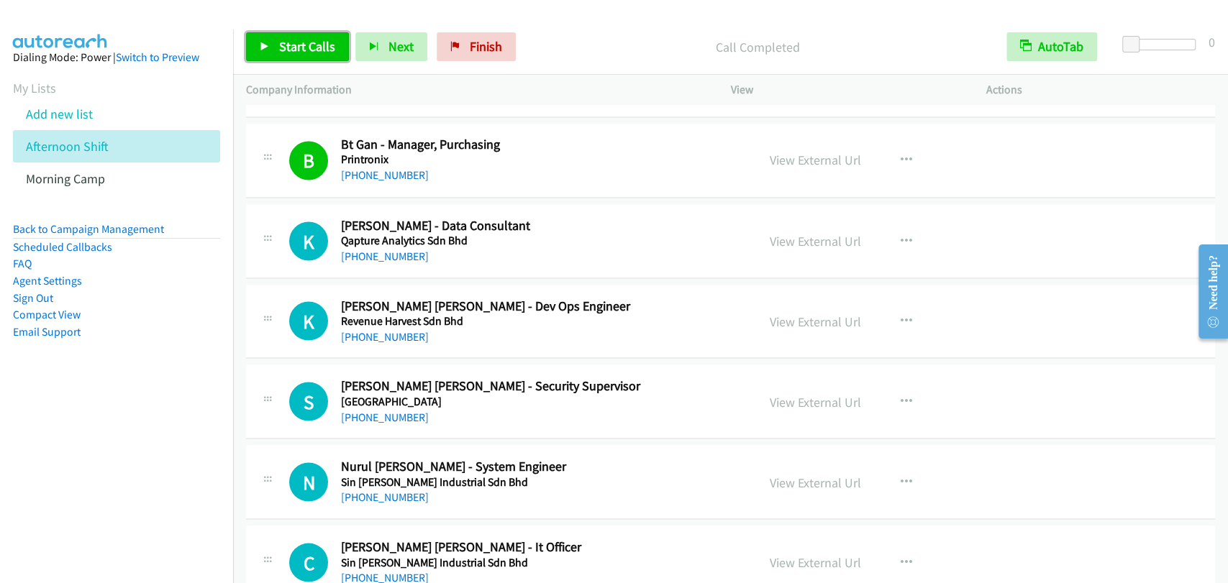
click at [288, 52] on span "Start Calls" at bounding box center [307, 46] width 56 height 17
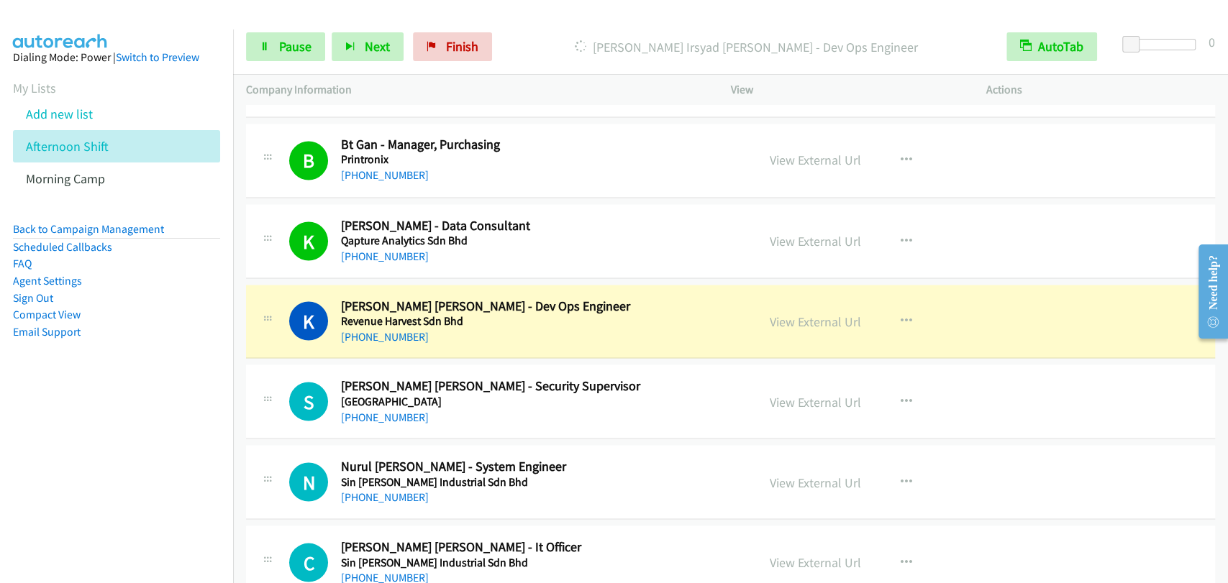
drag, startPoint x: 1065, startPoint y: 393, endPoint x: 1059, endPoint y: 379, distance: 15.1
click at [1065, 393] on div "S Callback Scheduled Syed Hussin Al Kaff - Security Supervisor Sama Sama Hotel …" at bounding box center [730, 402] width 969 height 74
click at [283, 45] on span "Pause" at bounding box center [295, 46] width 32 height 17
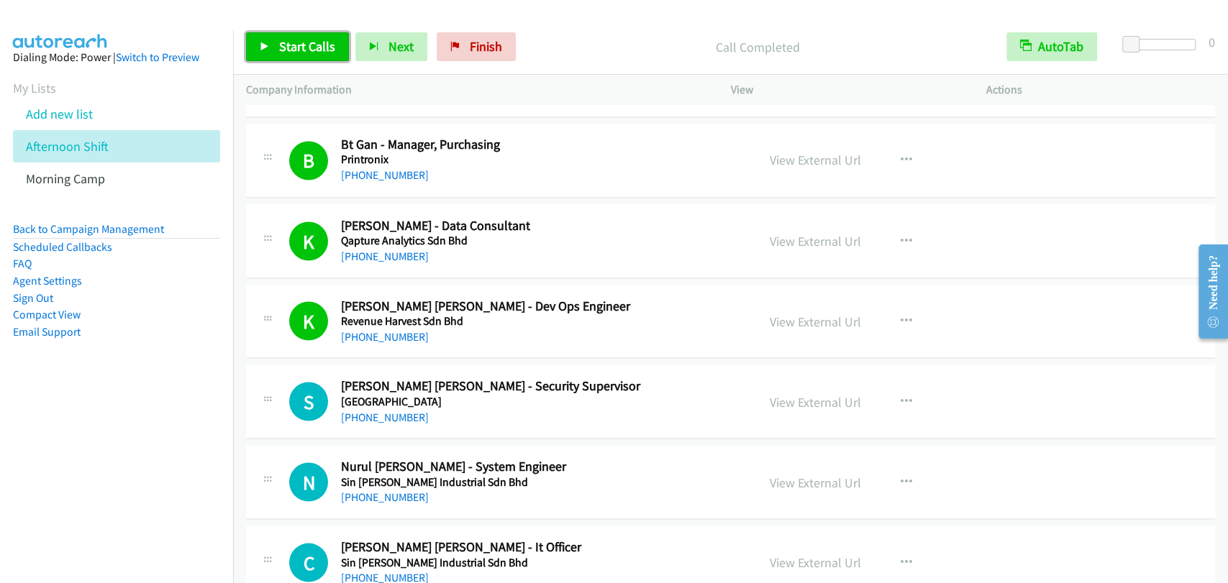
click at [283, 47] on span "Start Calls" at bounding box center [307, 46] width 56 height 17
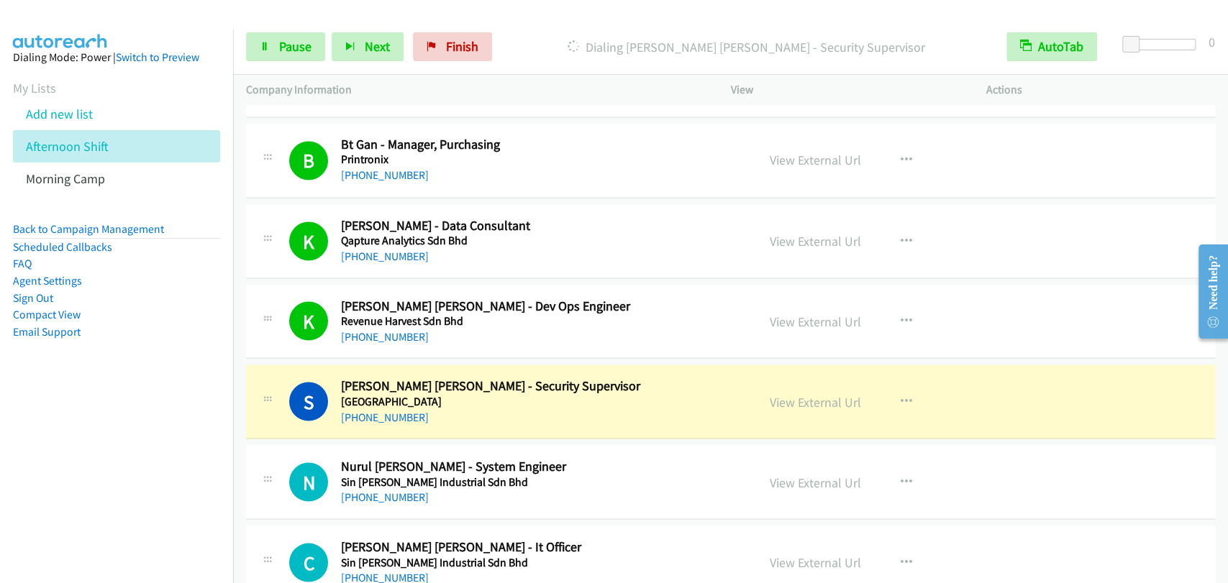
scroll to position [5553, 0]
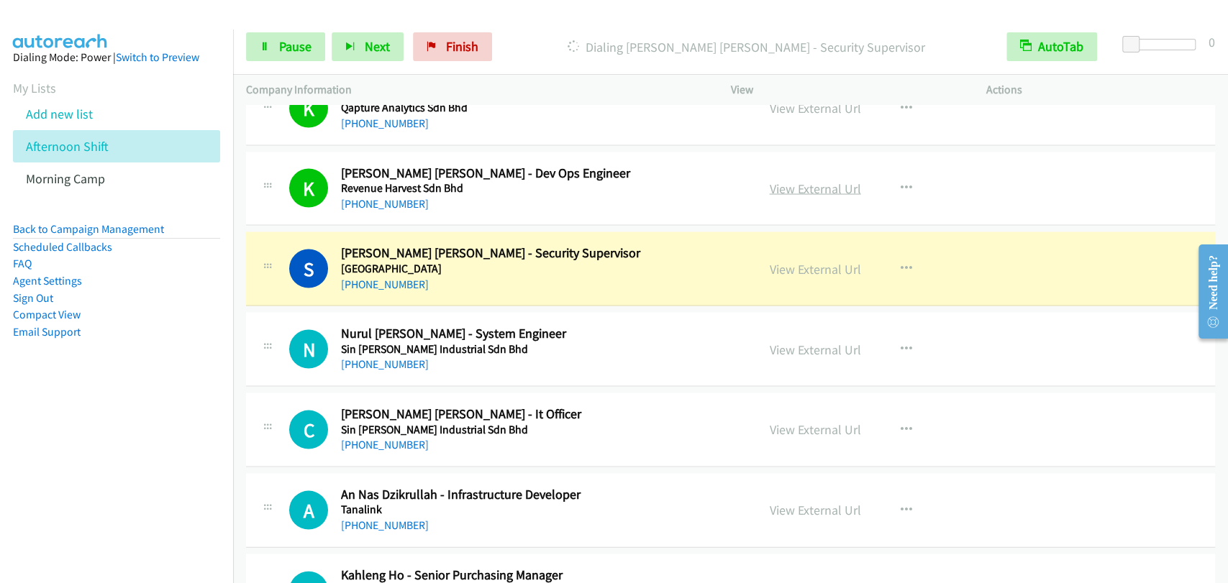
drag, startPoint x: 798, startPoint y: 179, endPoint x: 803, endPoint y: 185, distance: 7.6
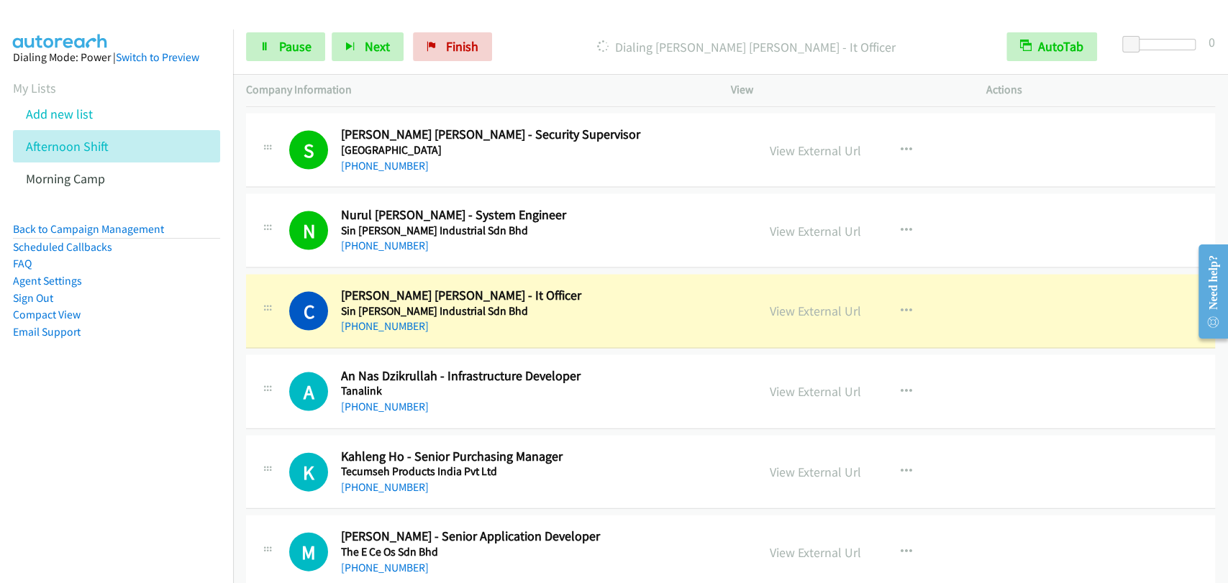
scroll to position [5686, 0]
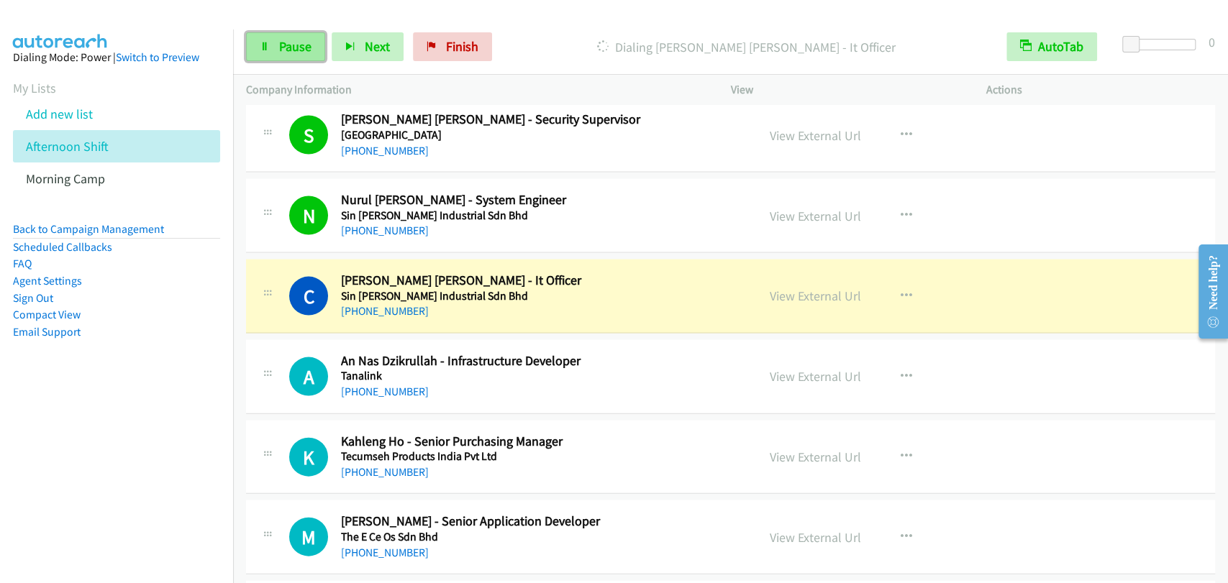
click at [281, 34] on link "Pause" at bounding box center [285, 46] width 79 height 29
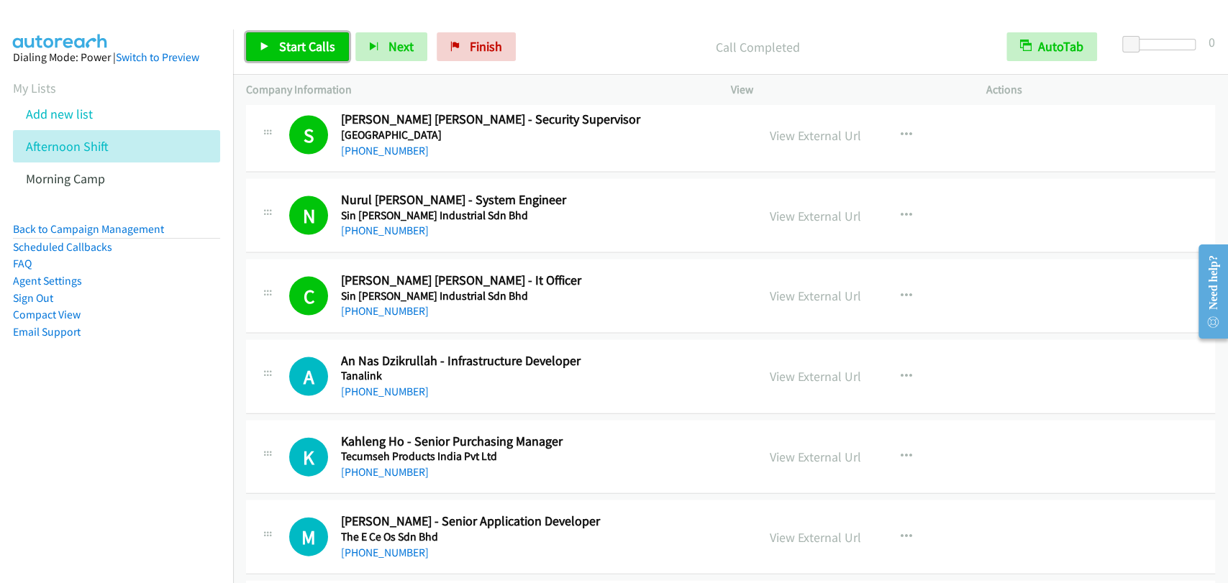
click at [292, 42] on span "Start Calls" at bounding box center [307, 46] width 56 height 17
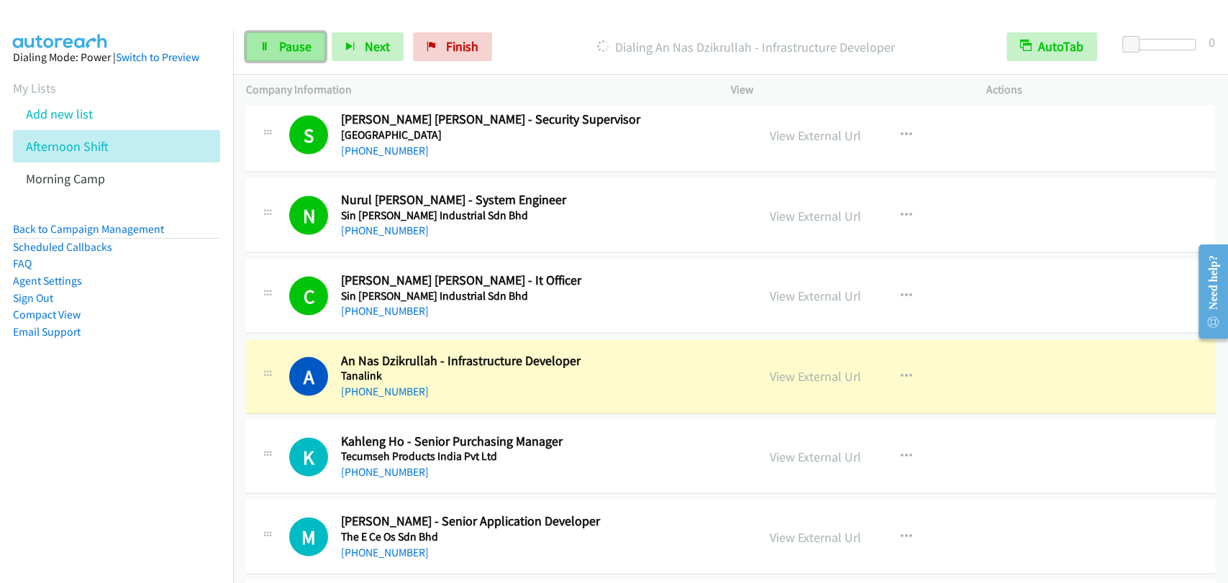
click at [274, 42] on link "Pause" at bounding box center [285, 46] width 79 height 29
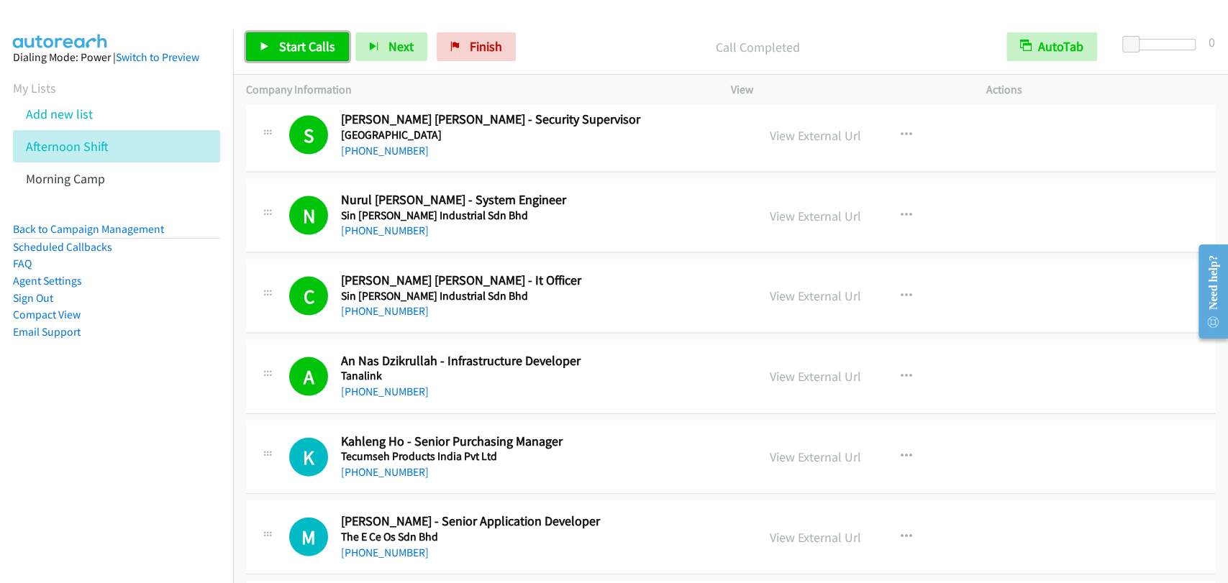
click at [298, 43] on span "Start Calls" at bounding box center [307, 46] width 56 height 17
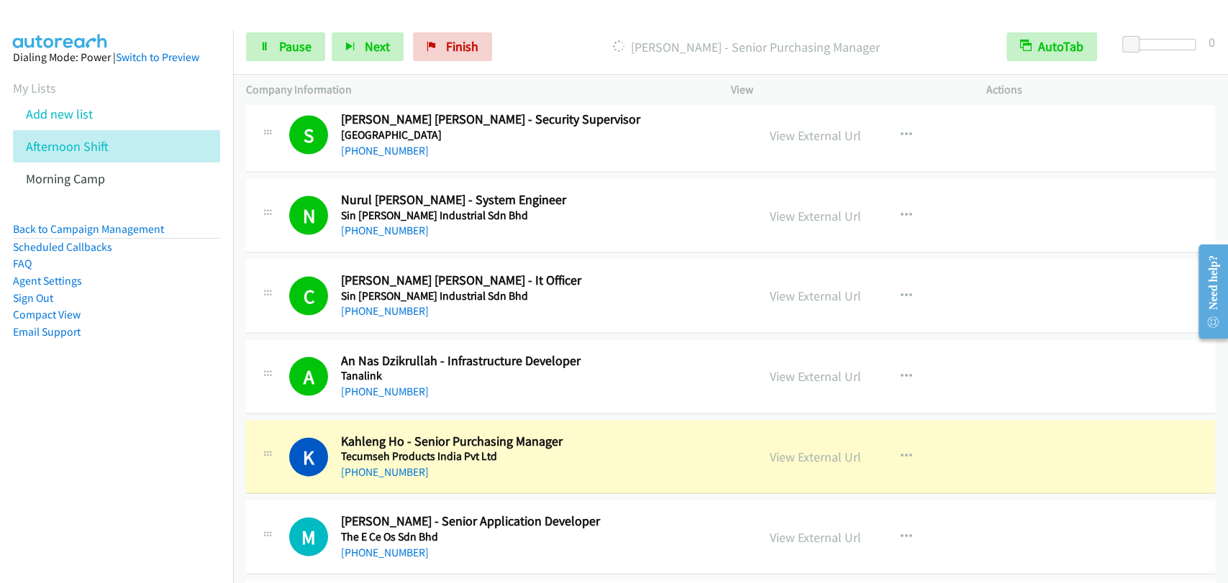
scroll to position [5819, 0]
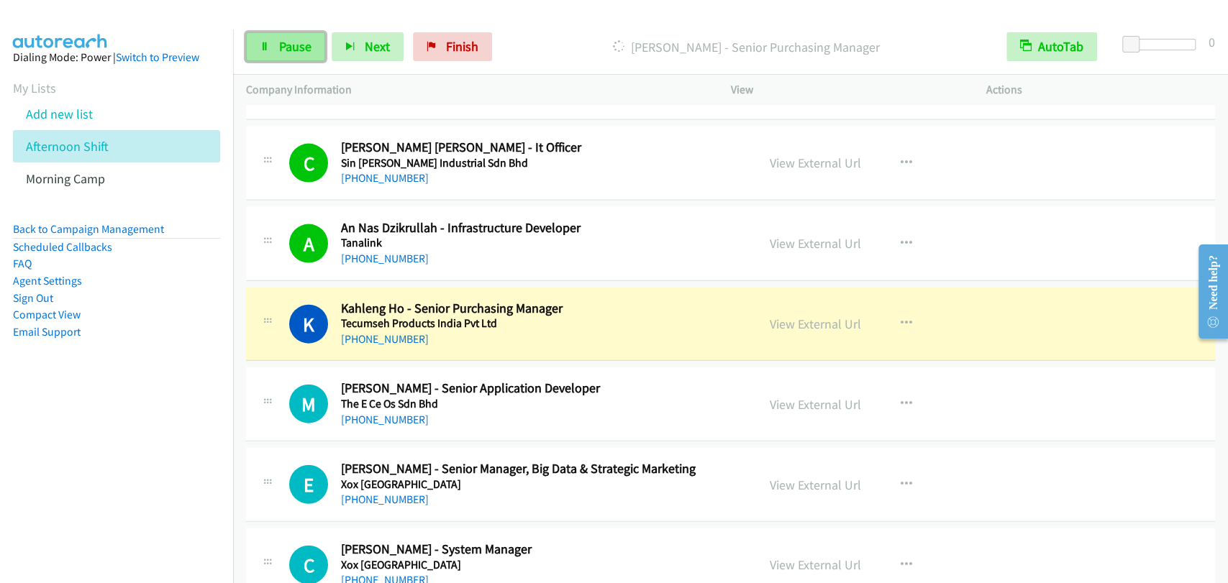
click at [292, 53] on span "Pause" at bounding box center [295, 46] width 32 height 17
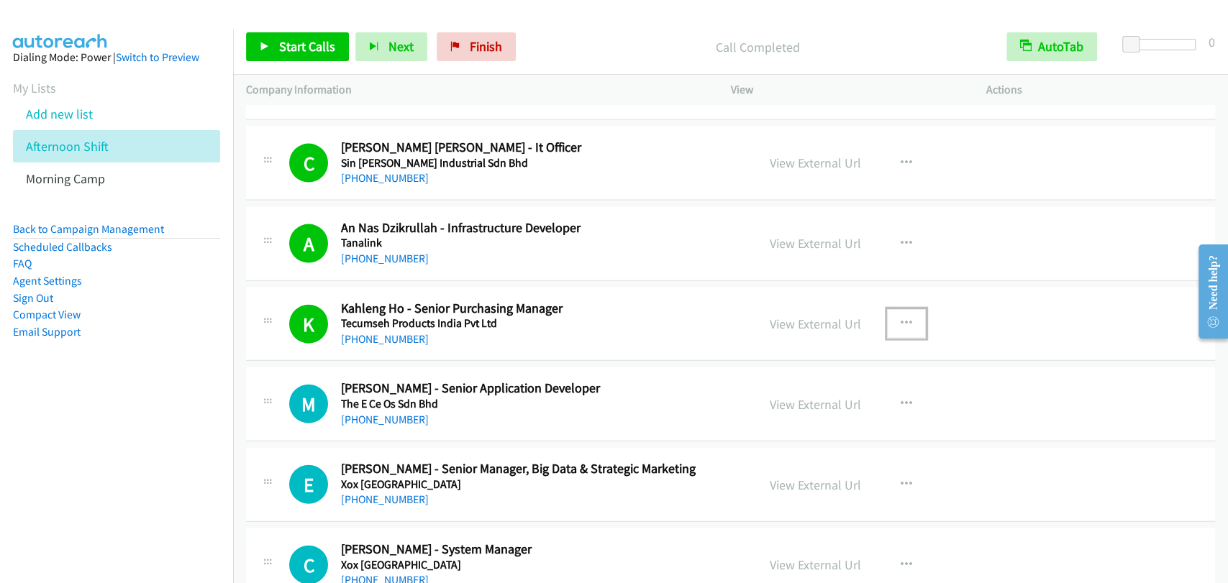
click at [903, 319] on icon "button" at bounding box center [907, 324] width 12 height 12
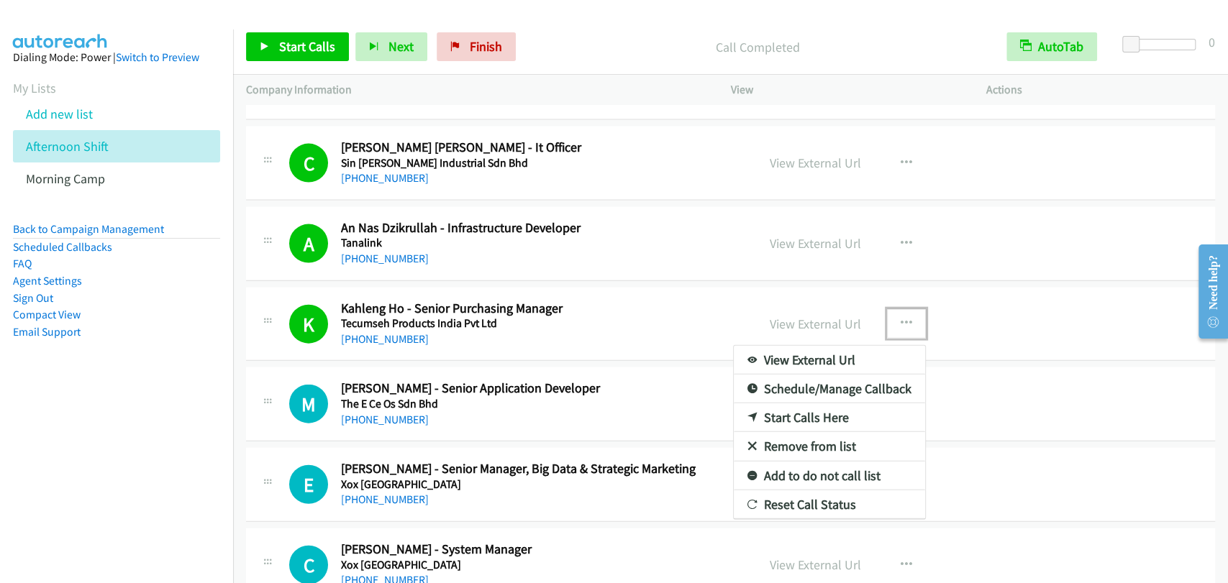
click at [791, 440] on link "Remove from list" at bounding box center [829, 446] width 191 height 29
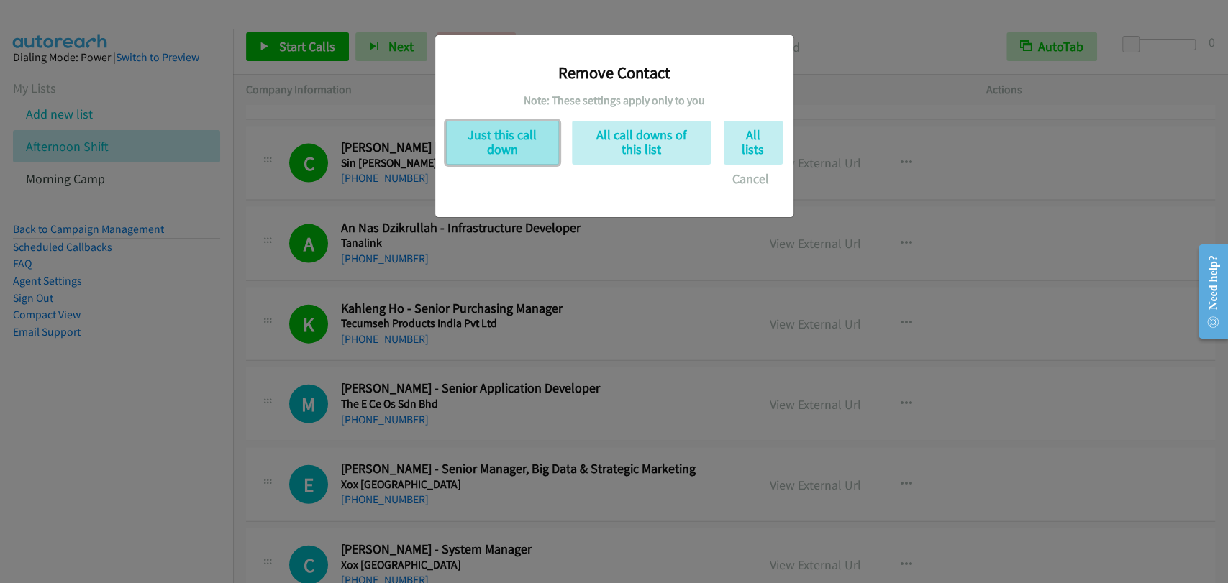
click at [511, 131] on button "Just this call down" at bounding box center [502, 143] width 113 height 44
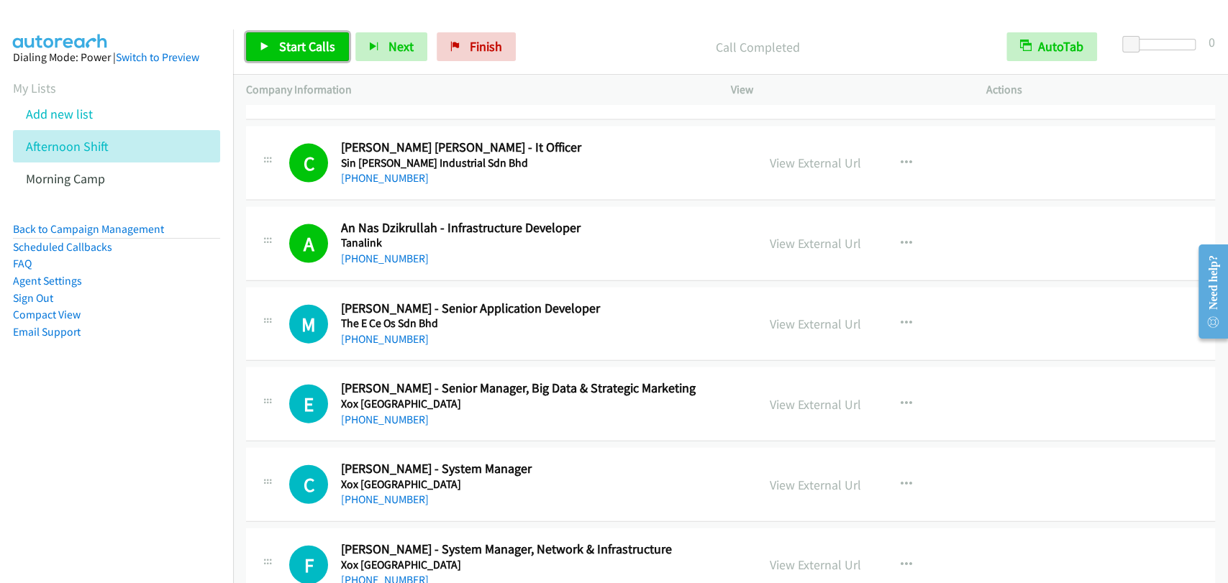
click at [270, 44] on link "Start Calls" at bounding box center [297, 46] width 103 height 29
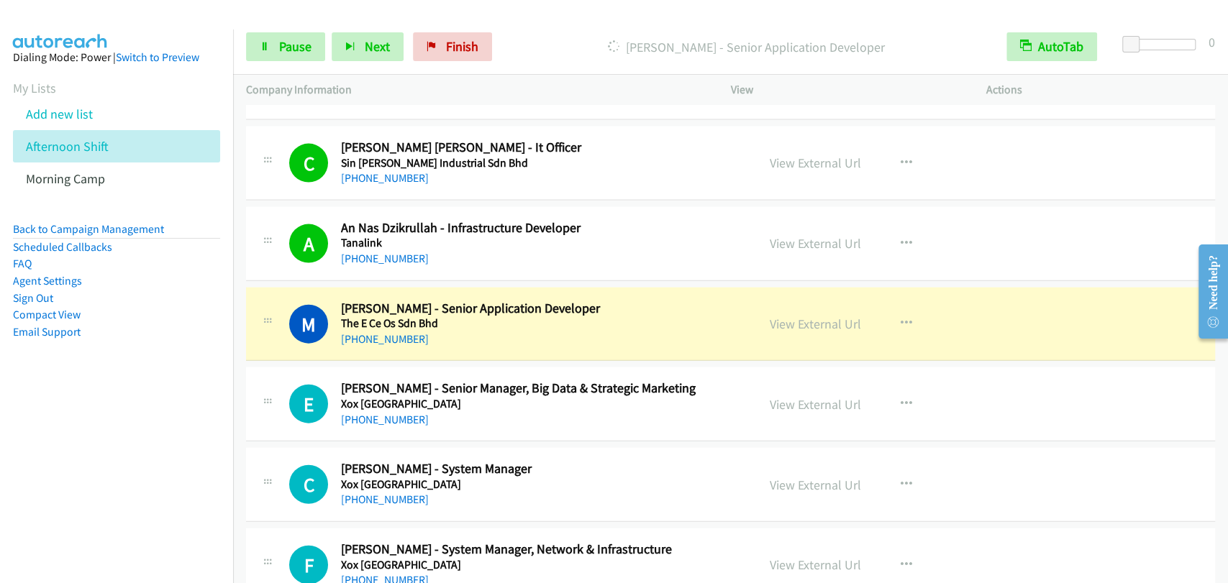
click at [1046, 389] on div "E Callback Scheduled Enn Azmi - Senior Manager, Big Data & Strategic Marketing …" at bounding box center [730, 405] width 969 height 74
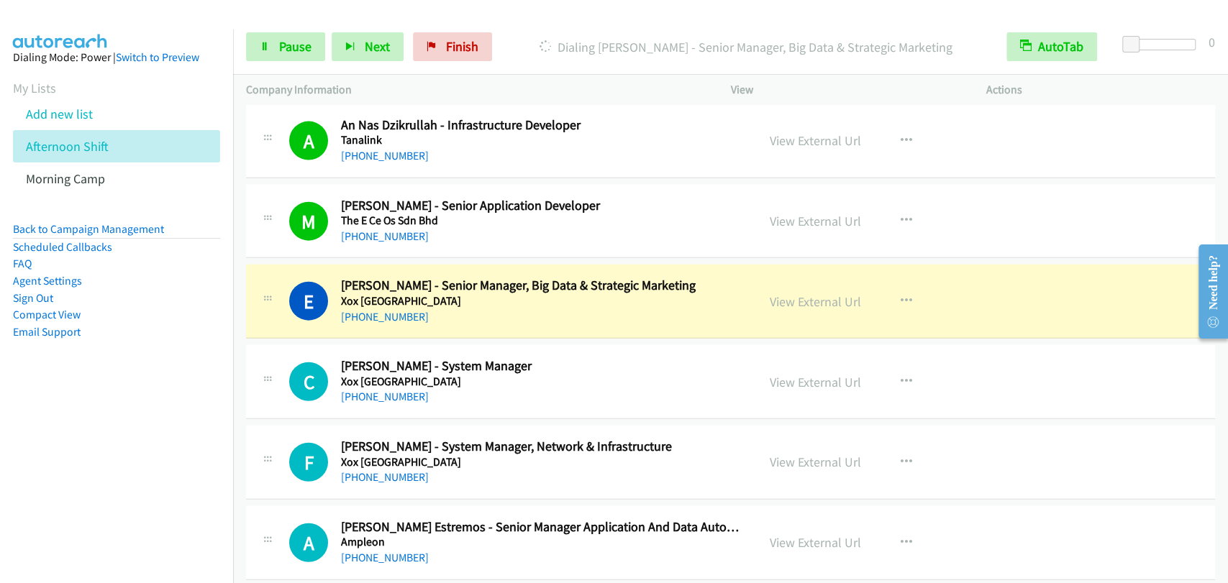
scroll to position [5952, 0]
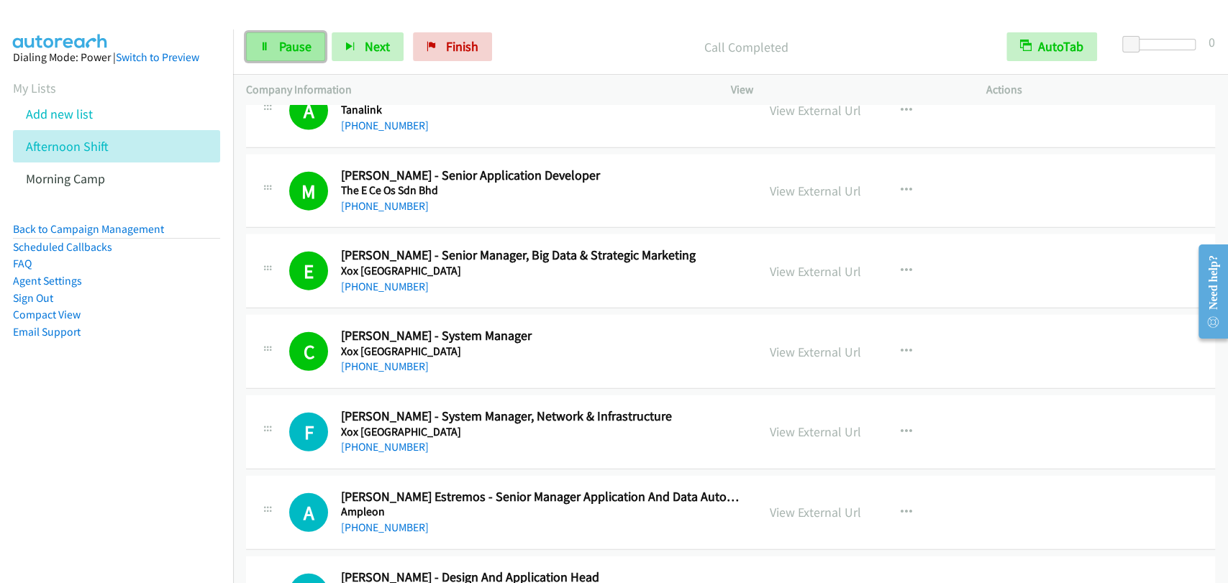
click at [246, 47] on link "Pause" at bounding box center [285, 46] width 79 height 29
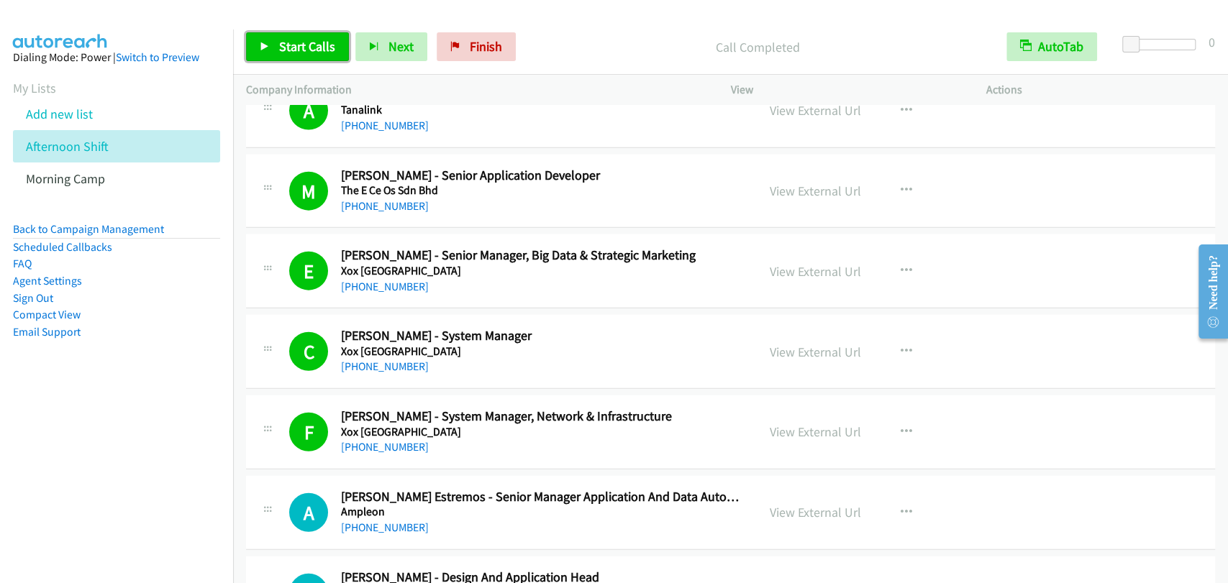
drag, startPoint x: 289, startPoint y: 55, endPoint x: 378, endPoint y: 68, distance: 89.3
click at [289, 55] on link "Start Calls" at bounding box center [297, 46] width 103 height 29
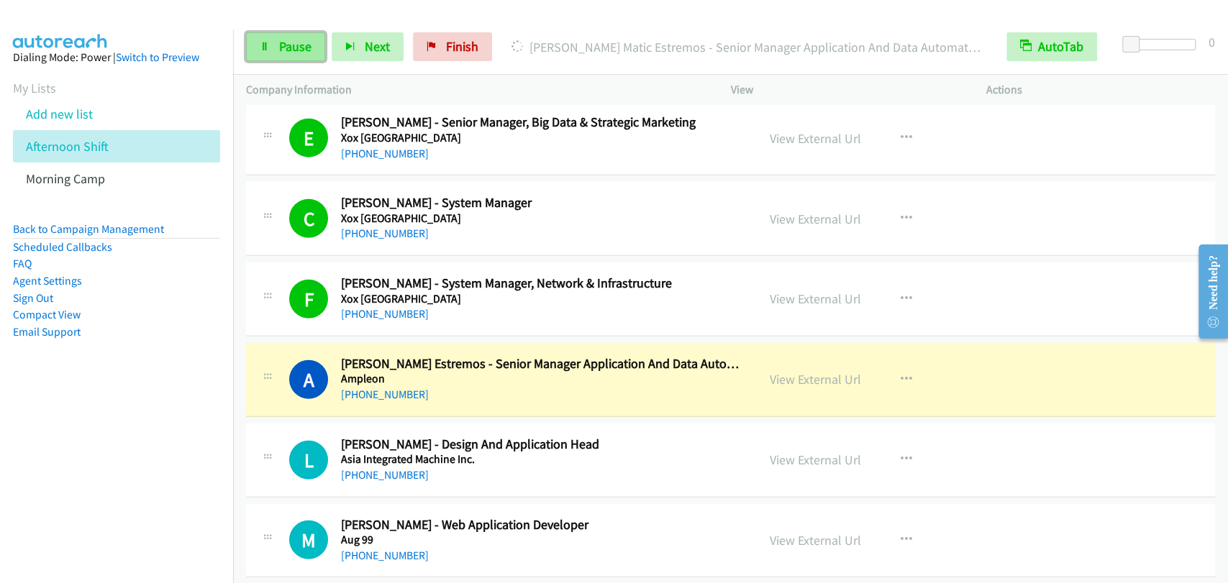
click at [285, 47] on span "Pause" at bounding box center [295, 46] width 32 height 17
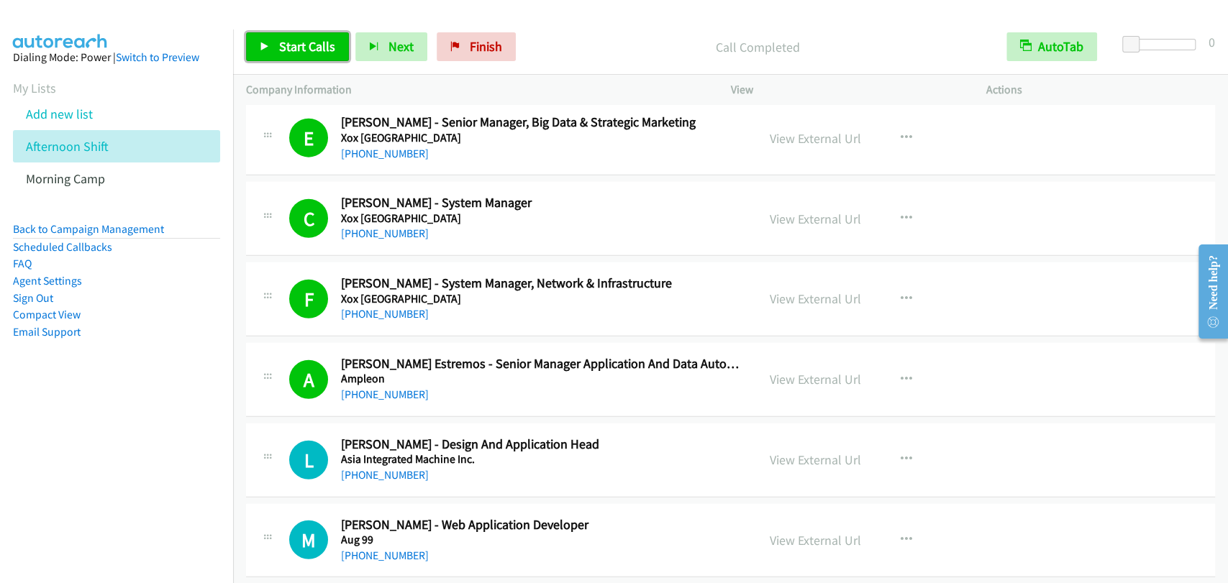
click at [312, 53] on span "Start Calls" at bounding box center [307, 46] width 56 height 17
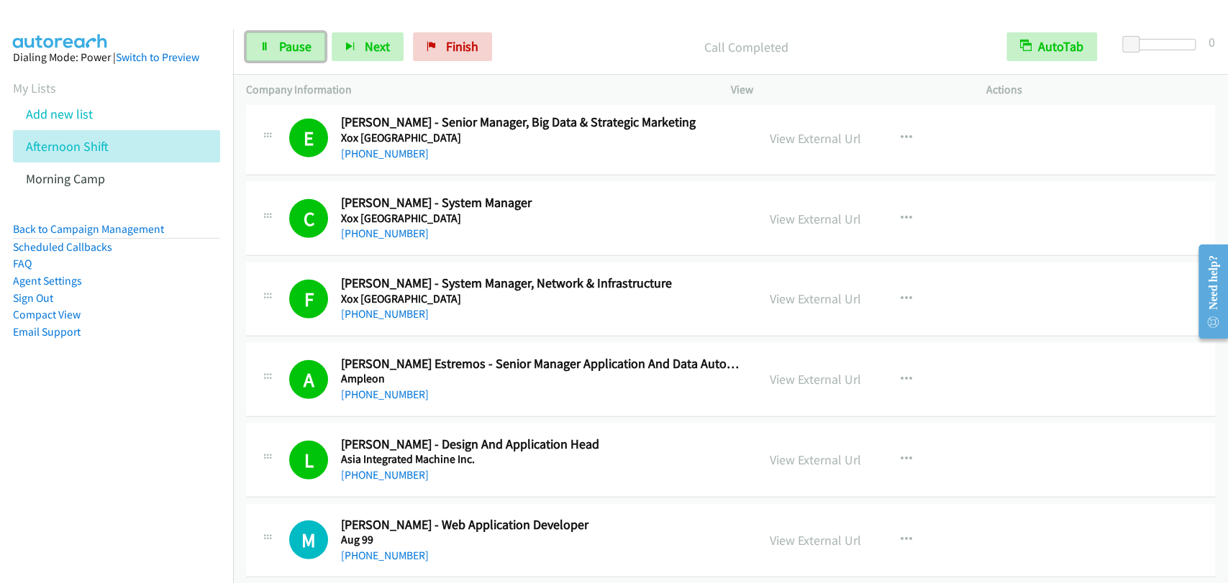
drag, startPoint x: 272, startPoint y: 59, endPoint x: 627, endPoint y: 408, distance: 498.0
click at [272, 59] on link "Pause" at bounding box center [285, 46] width 79 height 29
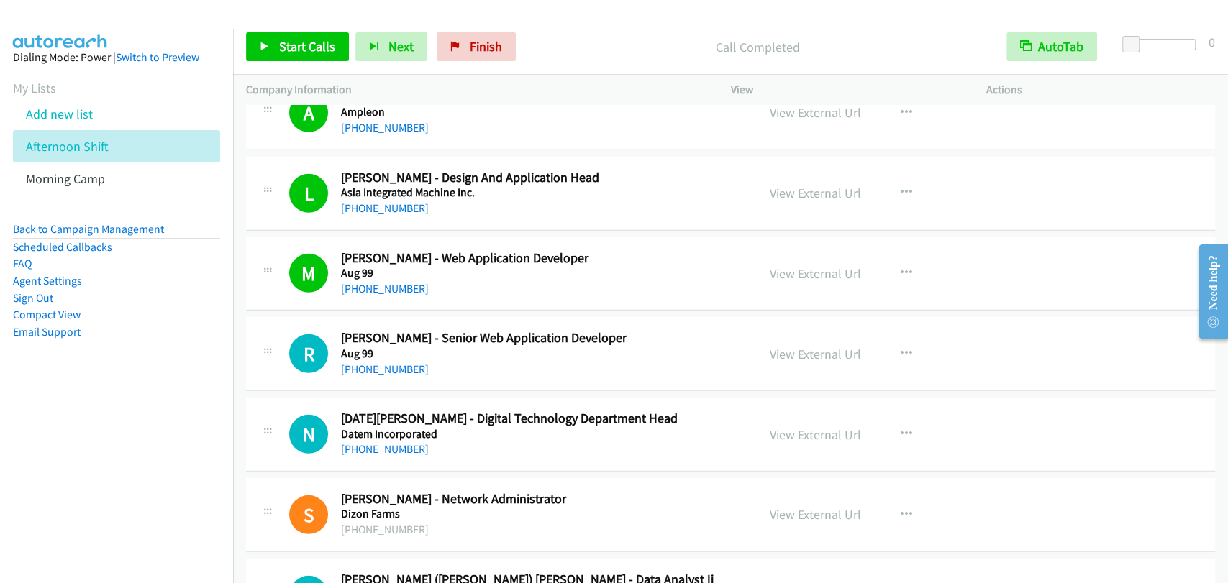
scroll to position [6219, 0]
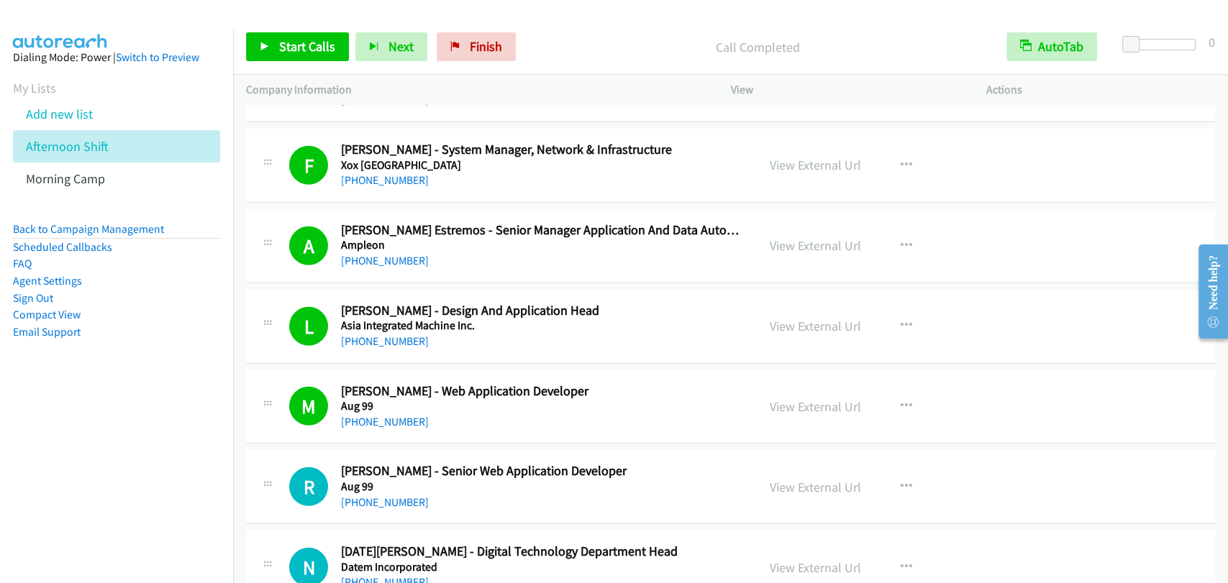
drag, startPoint x: 811, startPoint y: 319, endPoint x: 880, endPoint y: 345, distance: 73.3
drag, startPoint x: 880, startPoint y: 345, endPoint x: 829, endPoint y: 393, distance: 69.7
click at [326, 46] on span "Start Calls" at bounding box center [307, 46] width 56 height 17
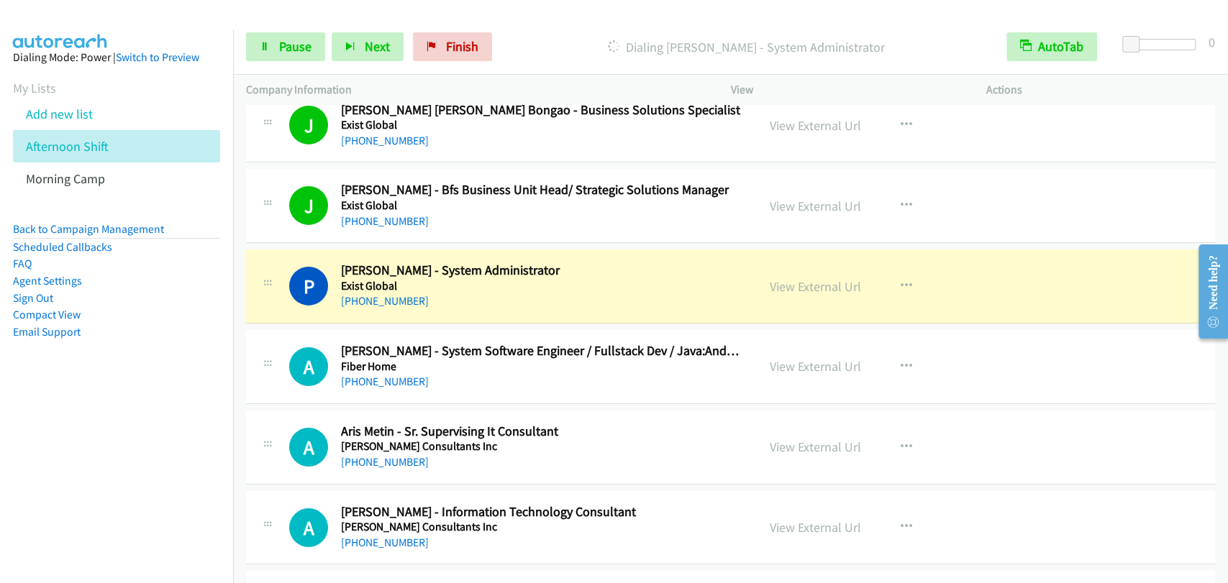
scroll to position [7018, 0]
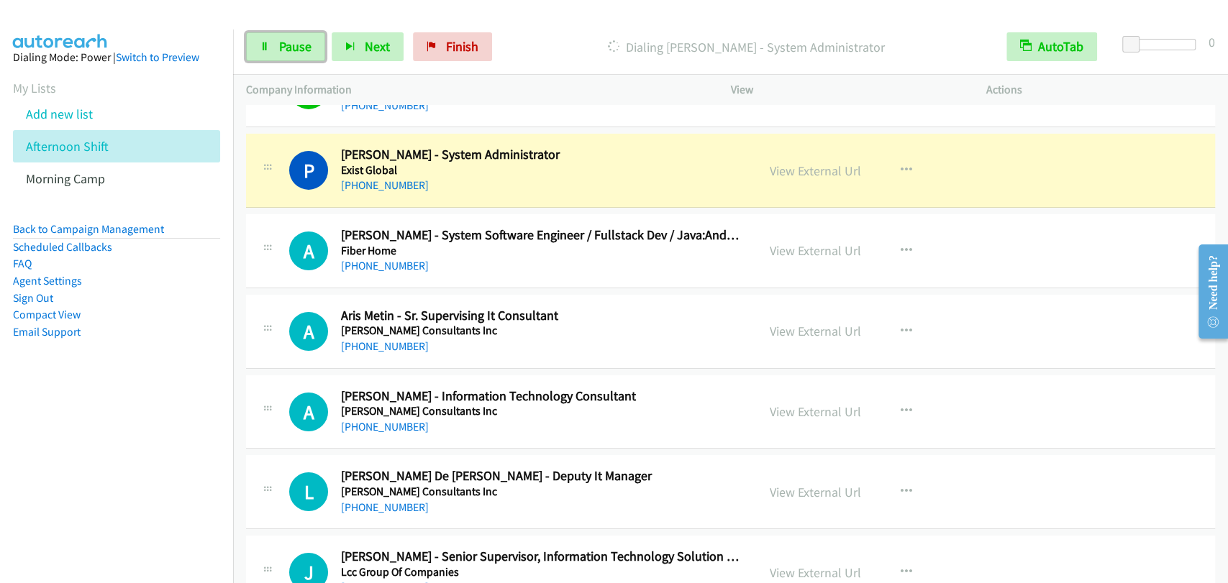
click at [283, 42] on span "Pause" at bounding box center [295, 46] width 32 height 17
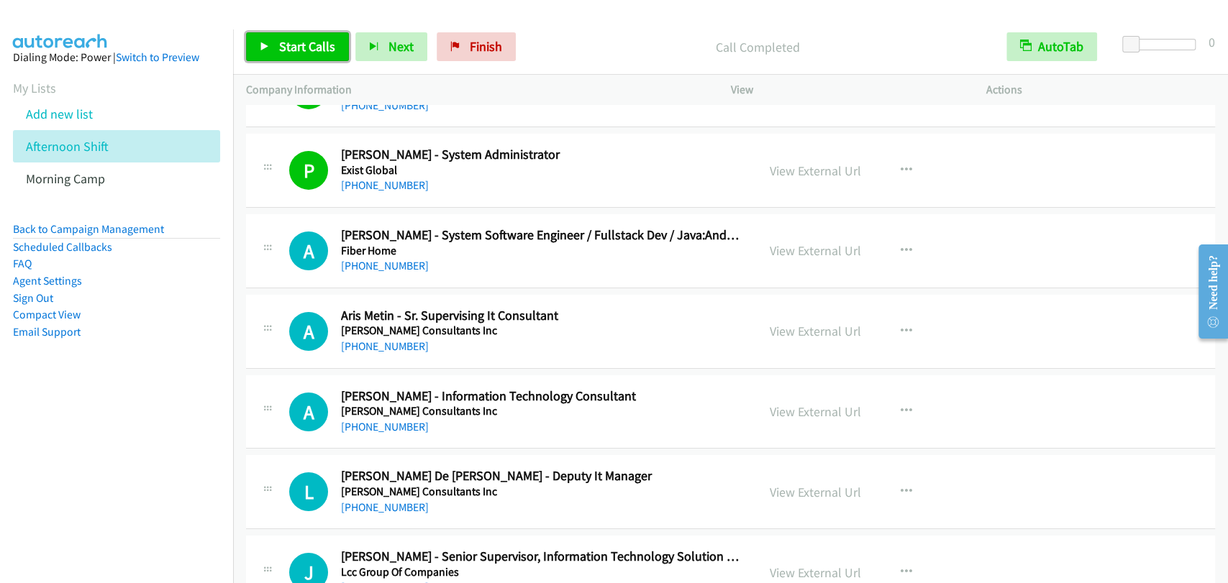
drag, startPoint x: 270, startPoint y: 59, endPoint x: 286, endPoint y: 58, distance: 15.8
click at [270, 59] on link "Start Calls" at bounding box center [297, 46] width 103 height 29
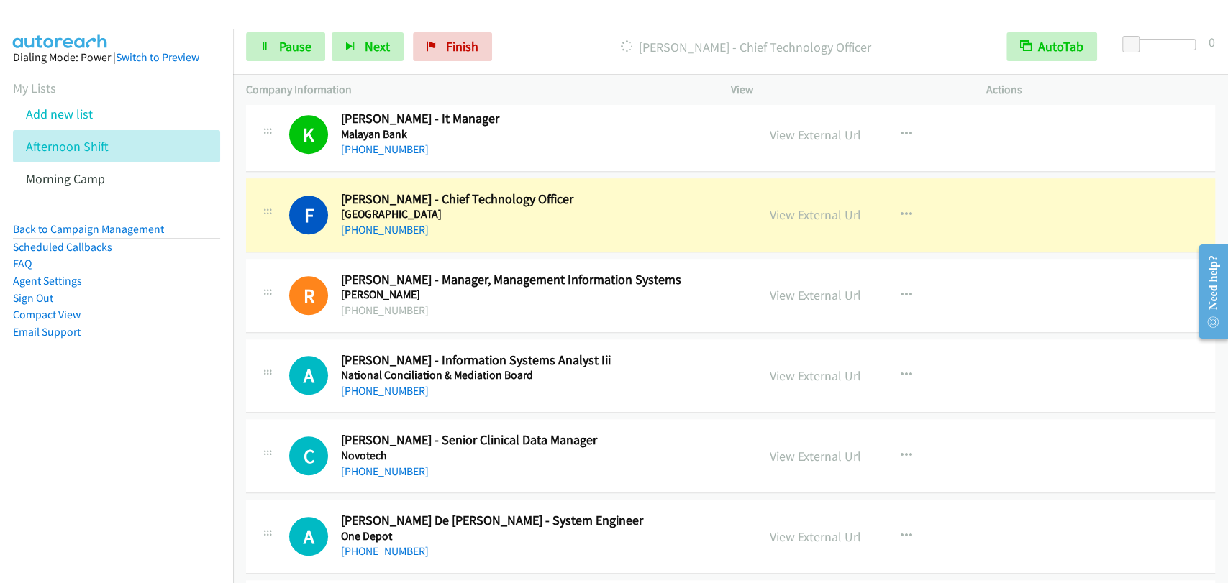
scroll to position [7951, 0]
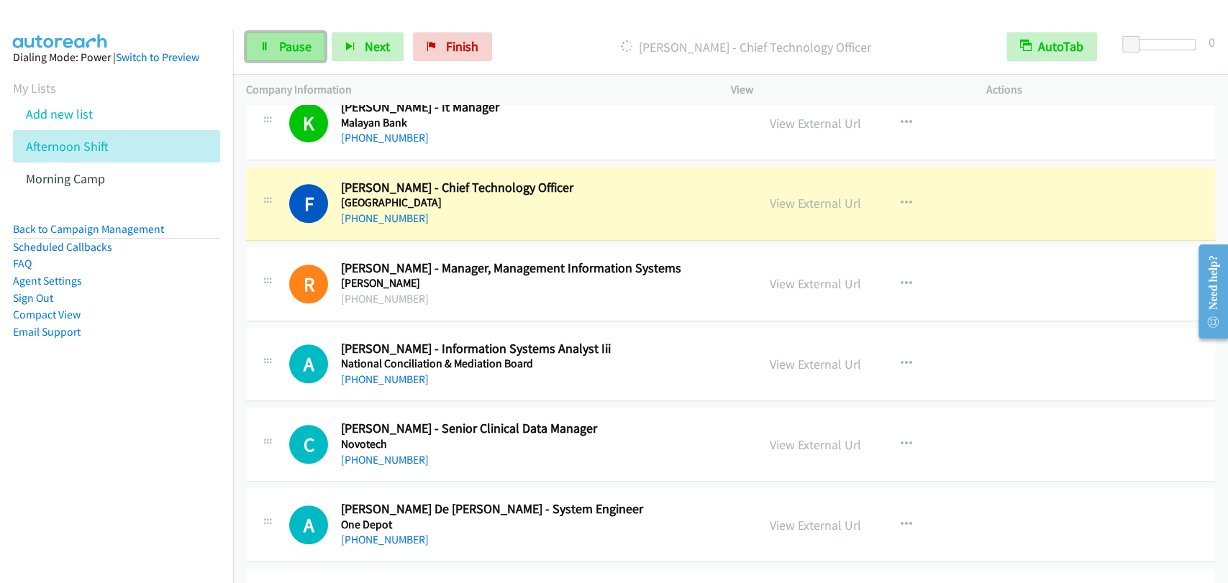
click at [279, 53] on span "Pause" at bounding box center [295, 46] width 32 height 17
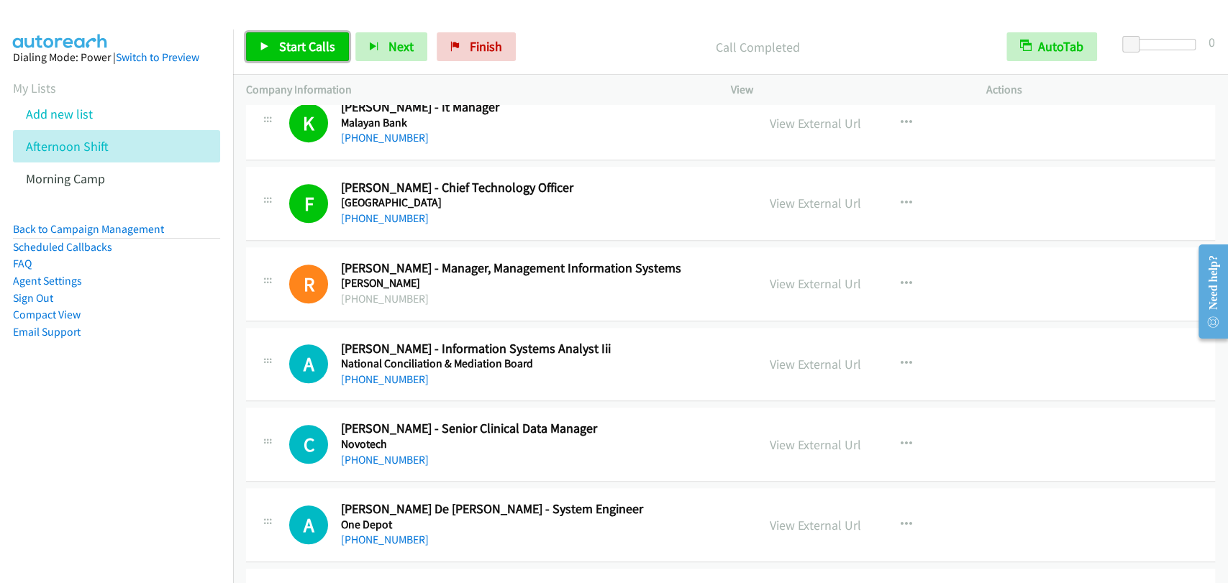
click at [282, 47] on span "Start Calls" at bounding box center [307, 46] width 56 height 17
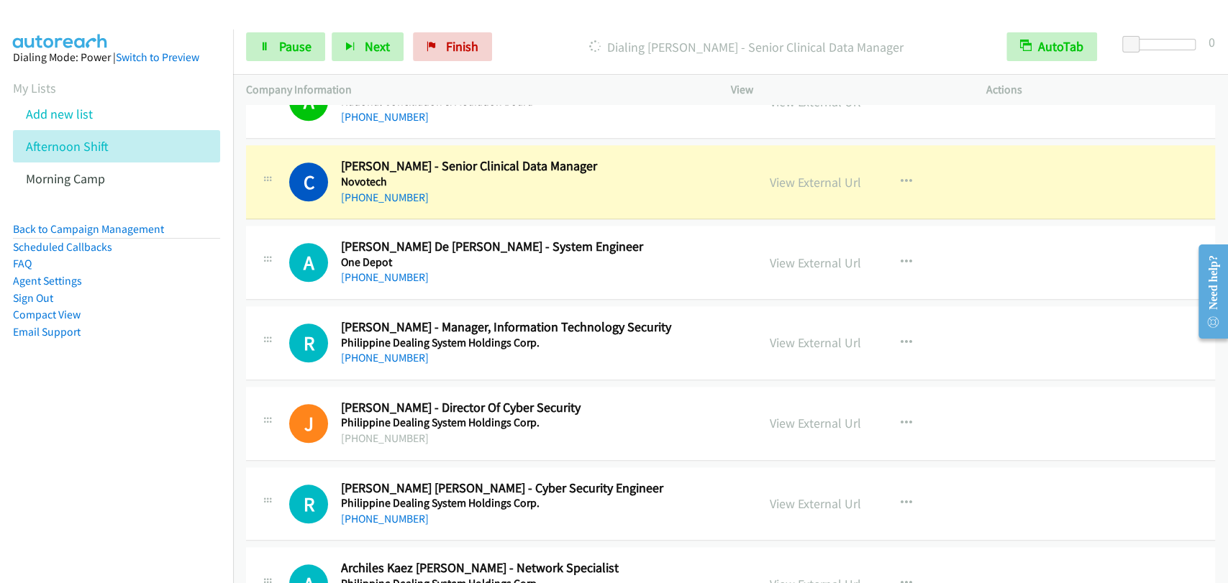
scroll to position [8218, 0]
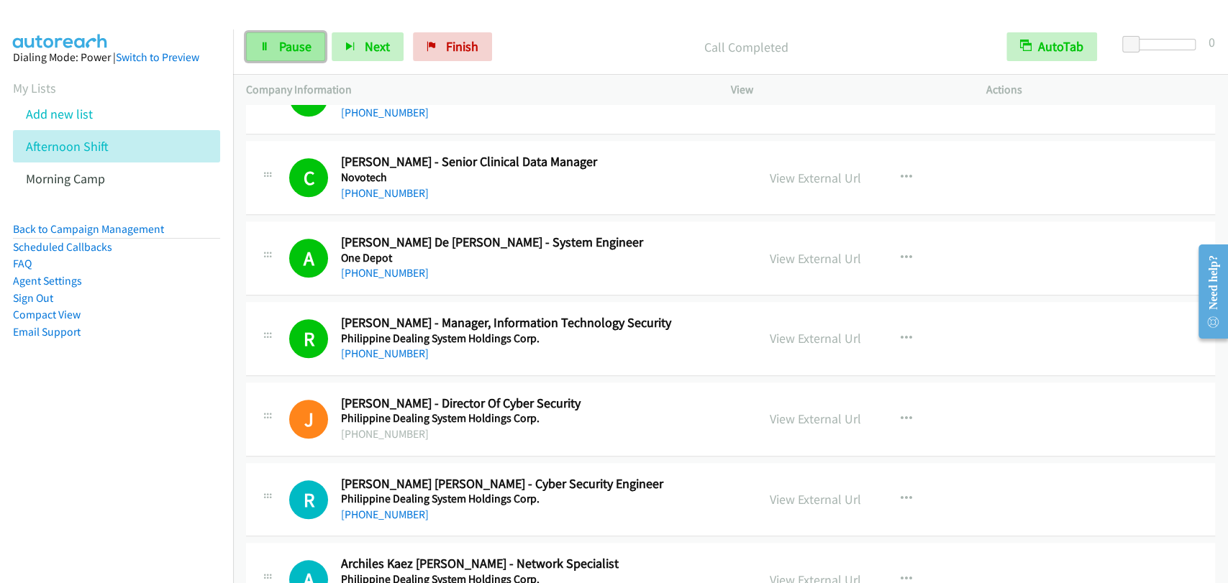
click at [270, 48] on link "Pause" at bounding box center [285, 46] width 79 height 29
